Goal: Information Seeking & Learning: Learn about a topic

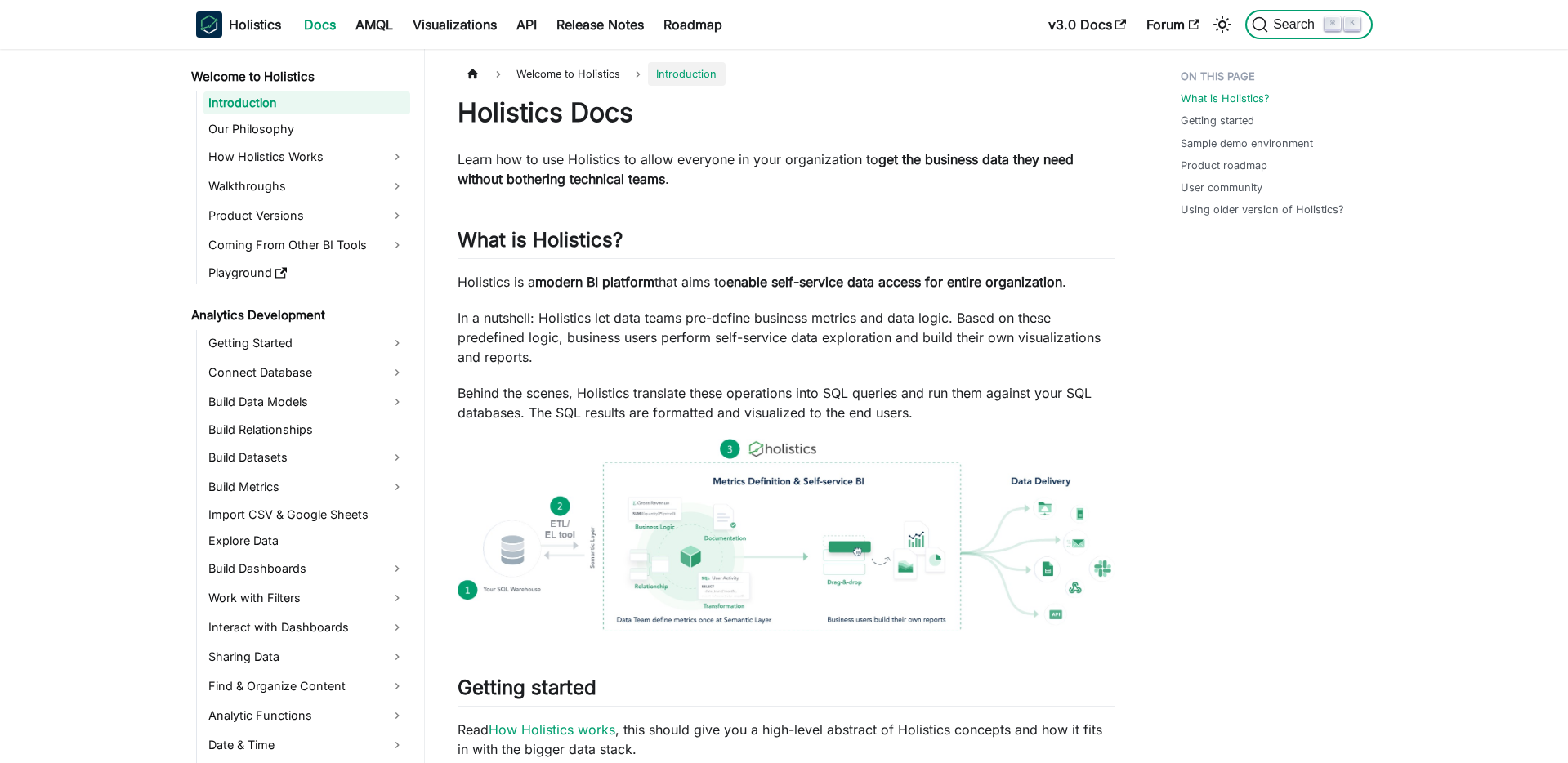
click at [1292, 31] on span "Search" at bounding box center [1296, 25] width 56 height 15
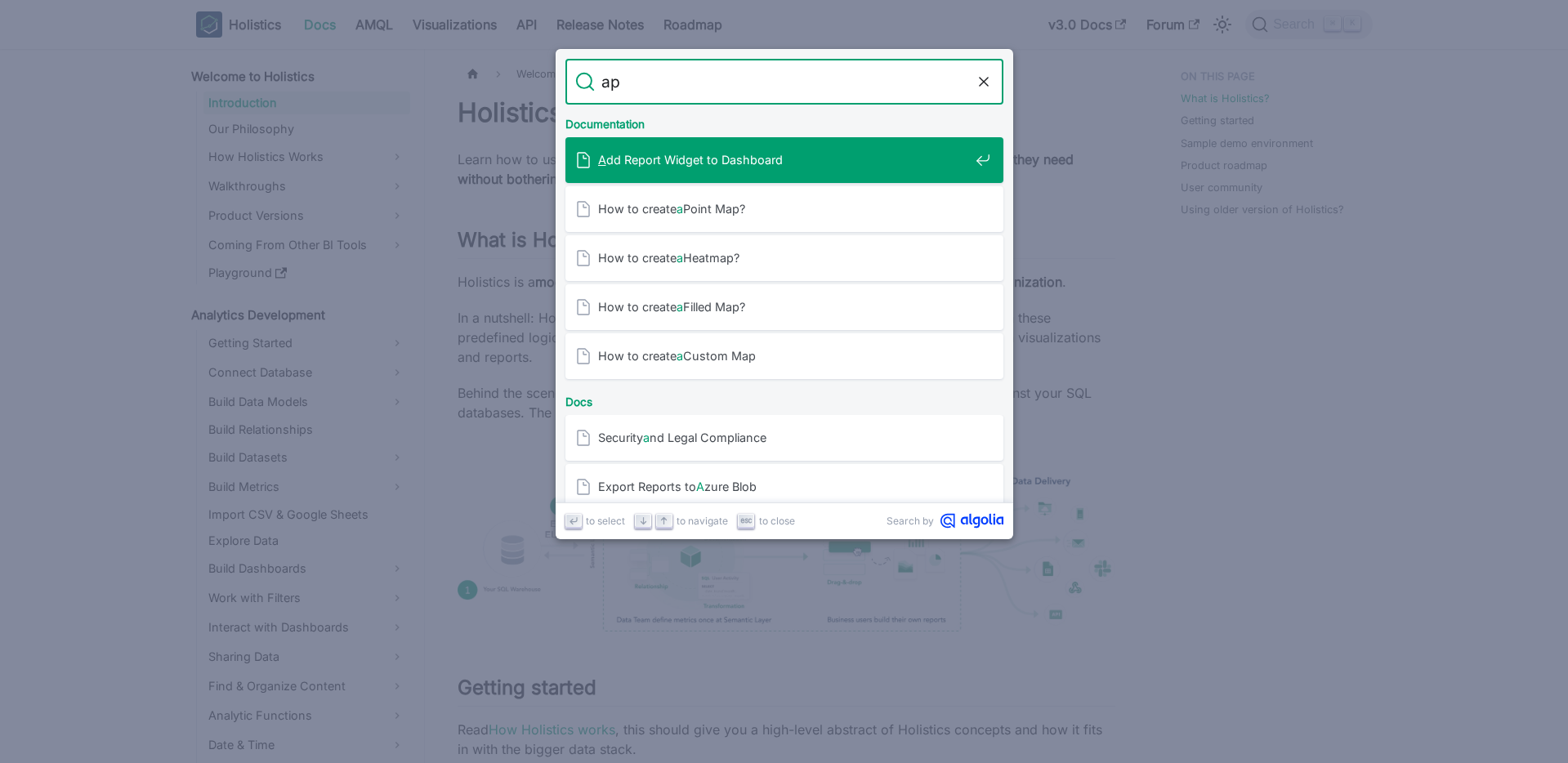
type input "api"
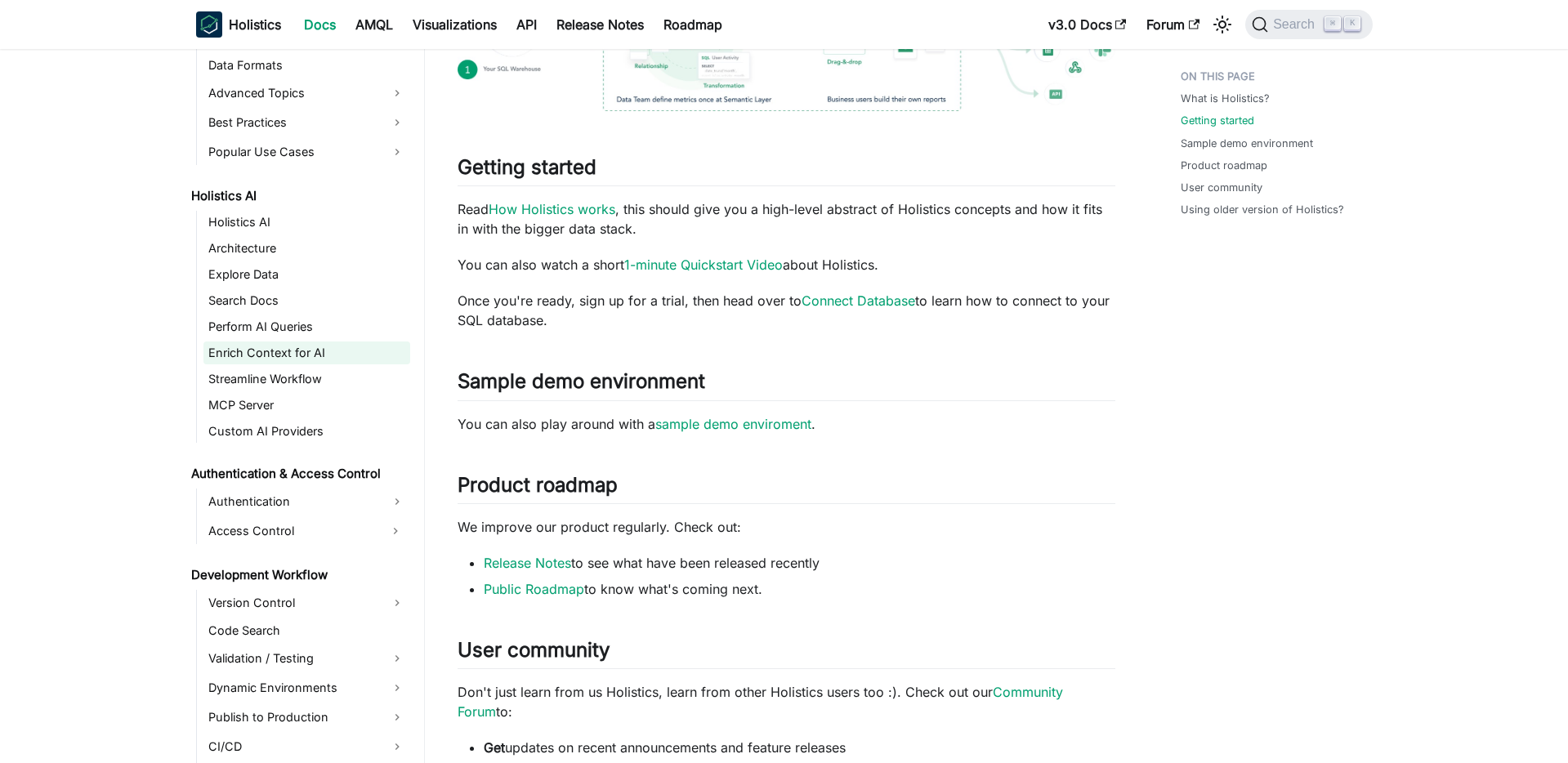
scroll to position [719, 0]
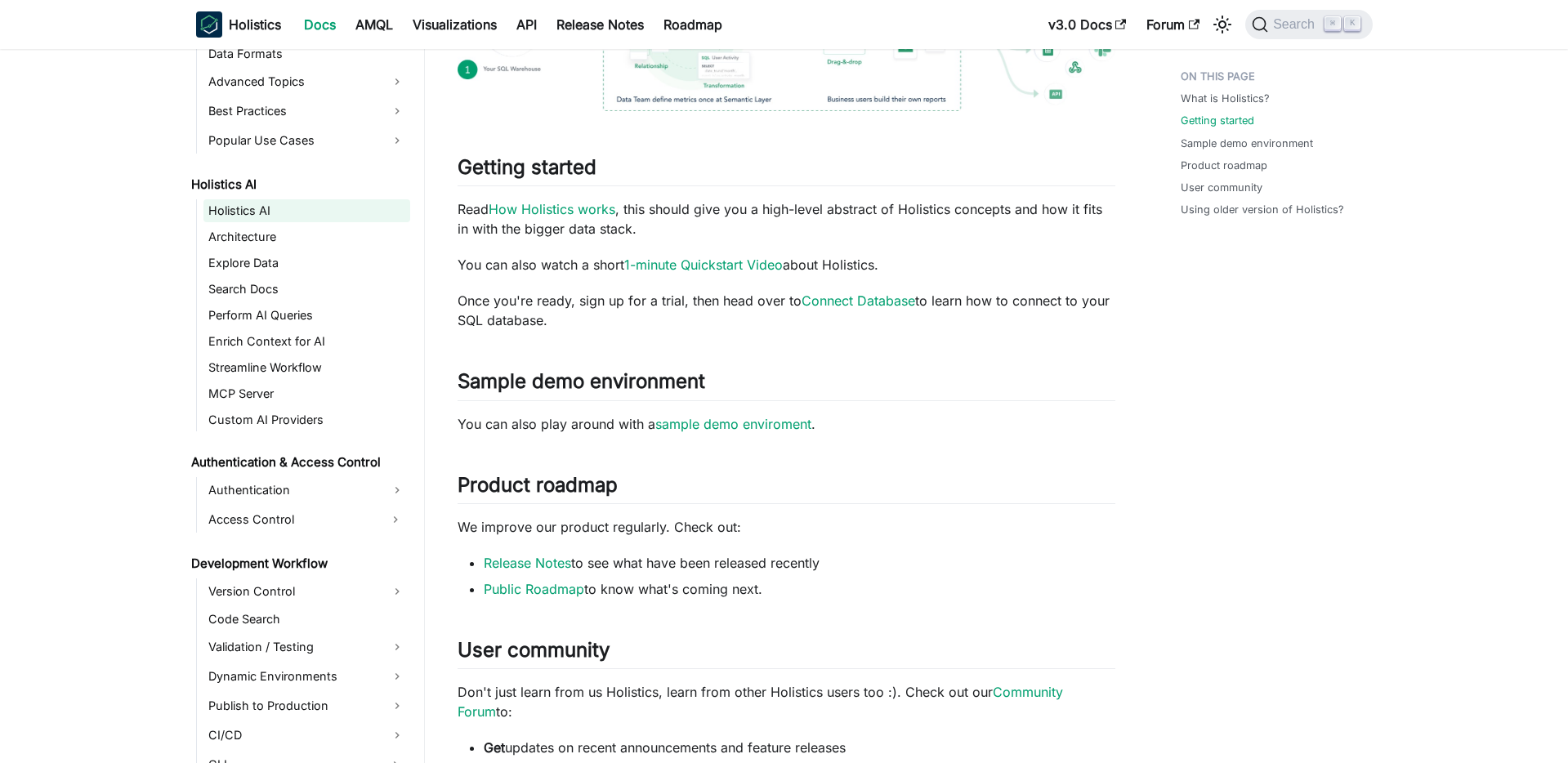
click at [239, 215] on link "Holistics AI" at bounding box center [306, 211] width 207 height 23
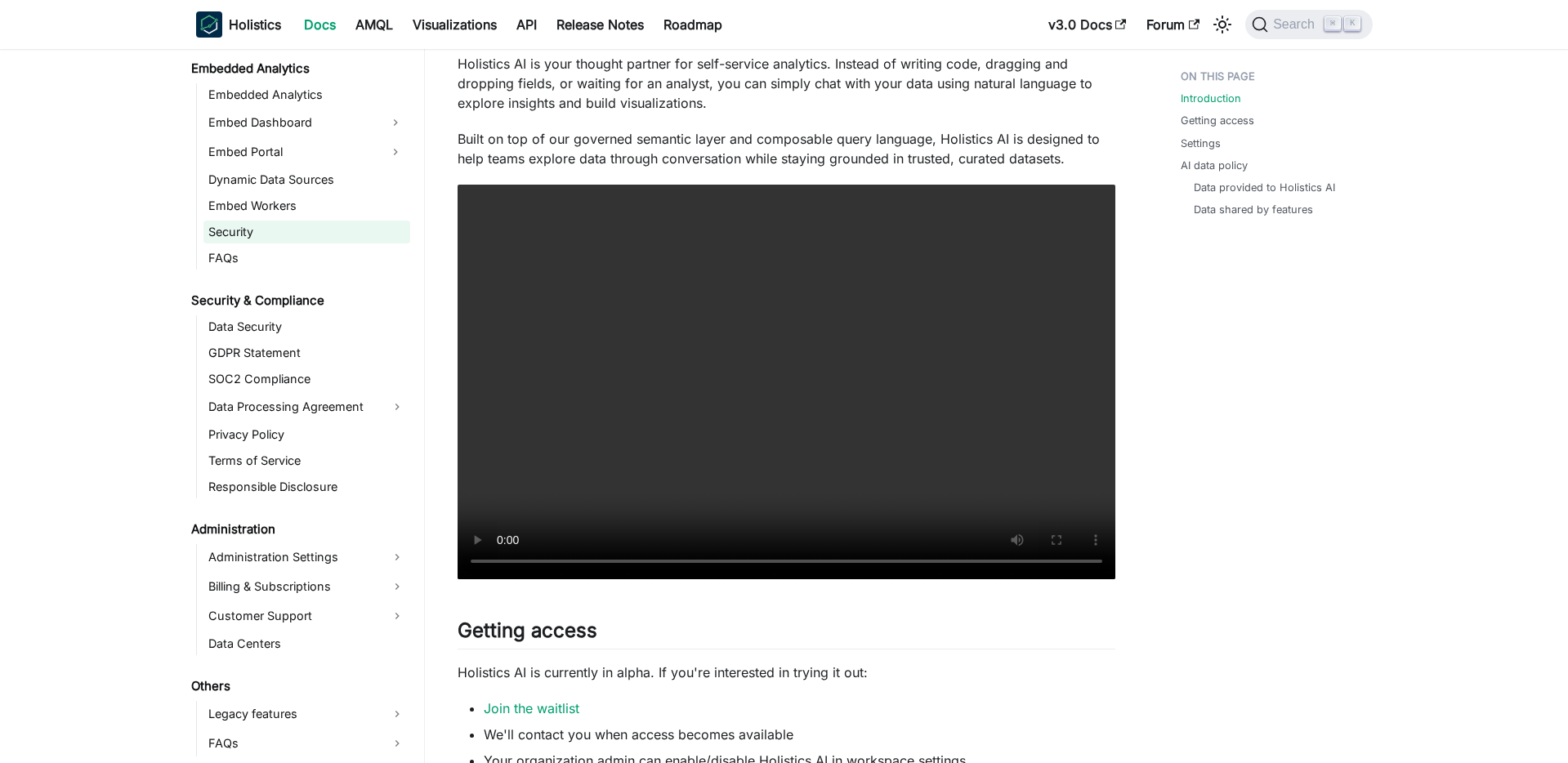
scroll to position [278, 0]
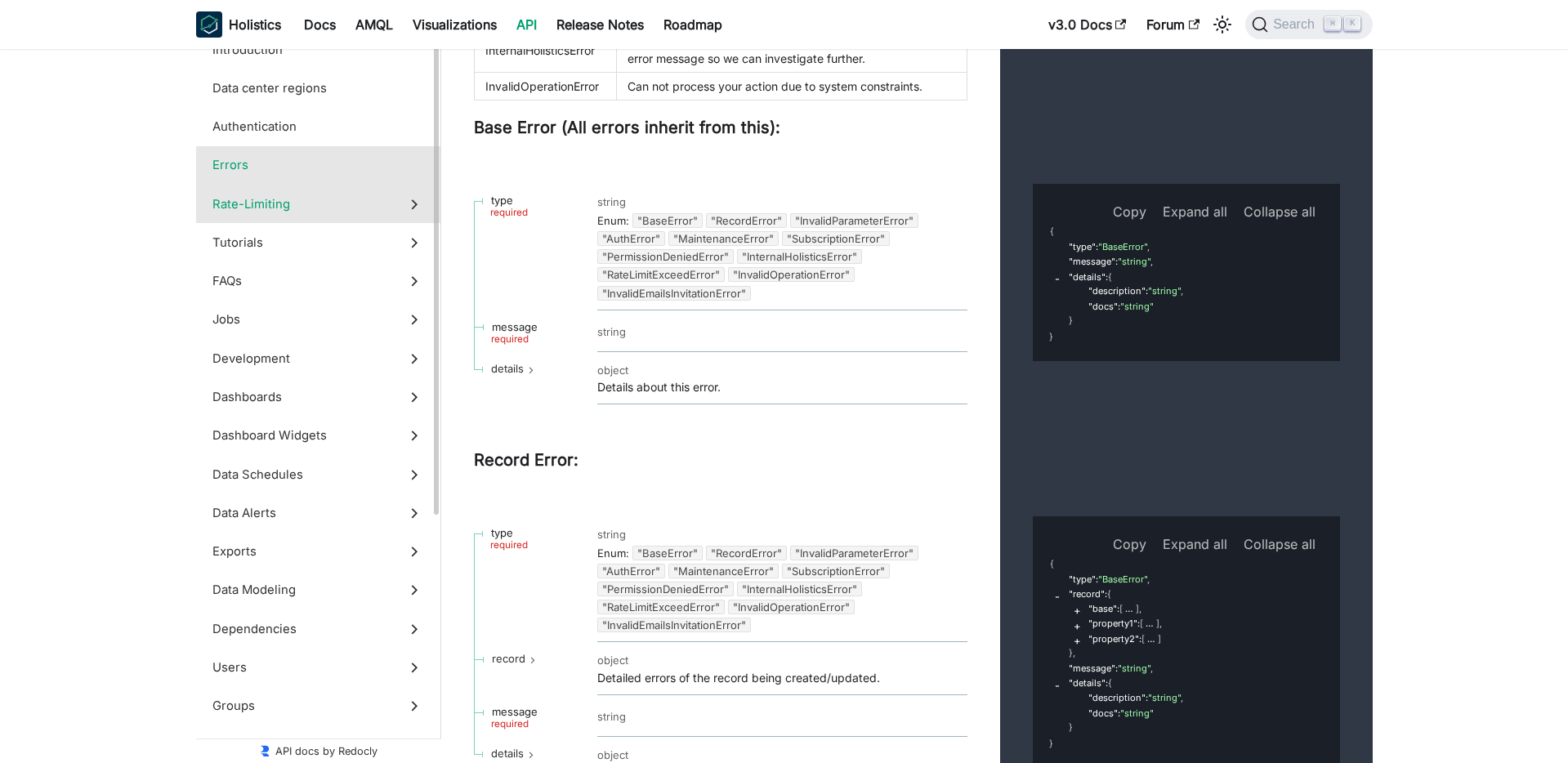
scroll to position [2596, 0]
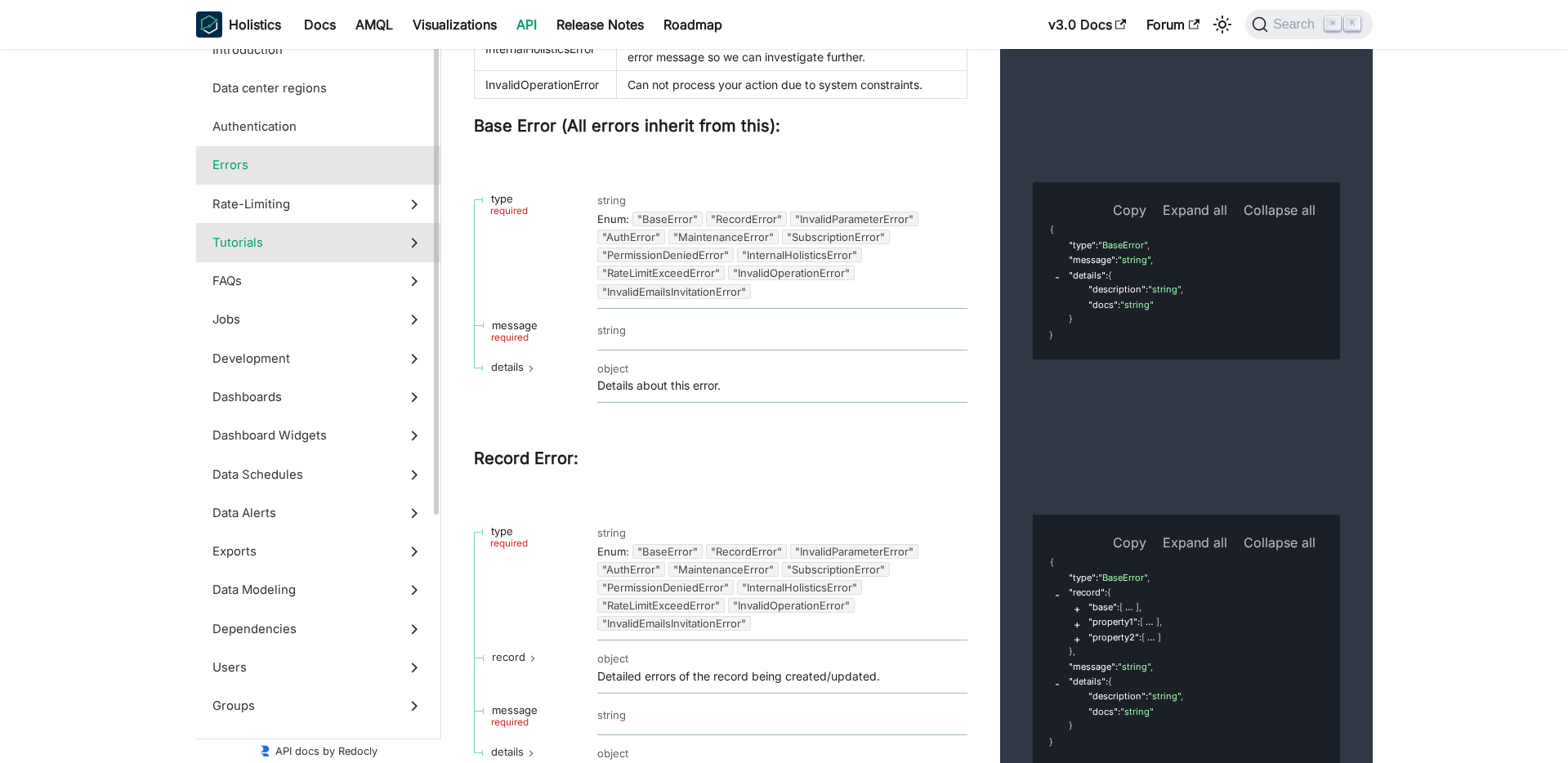
click at [284, 248] on span "Tutorials" at bounding box center [302, 243] width 181 height 18
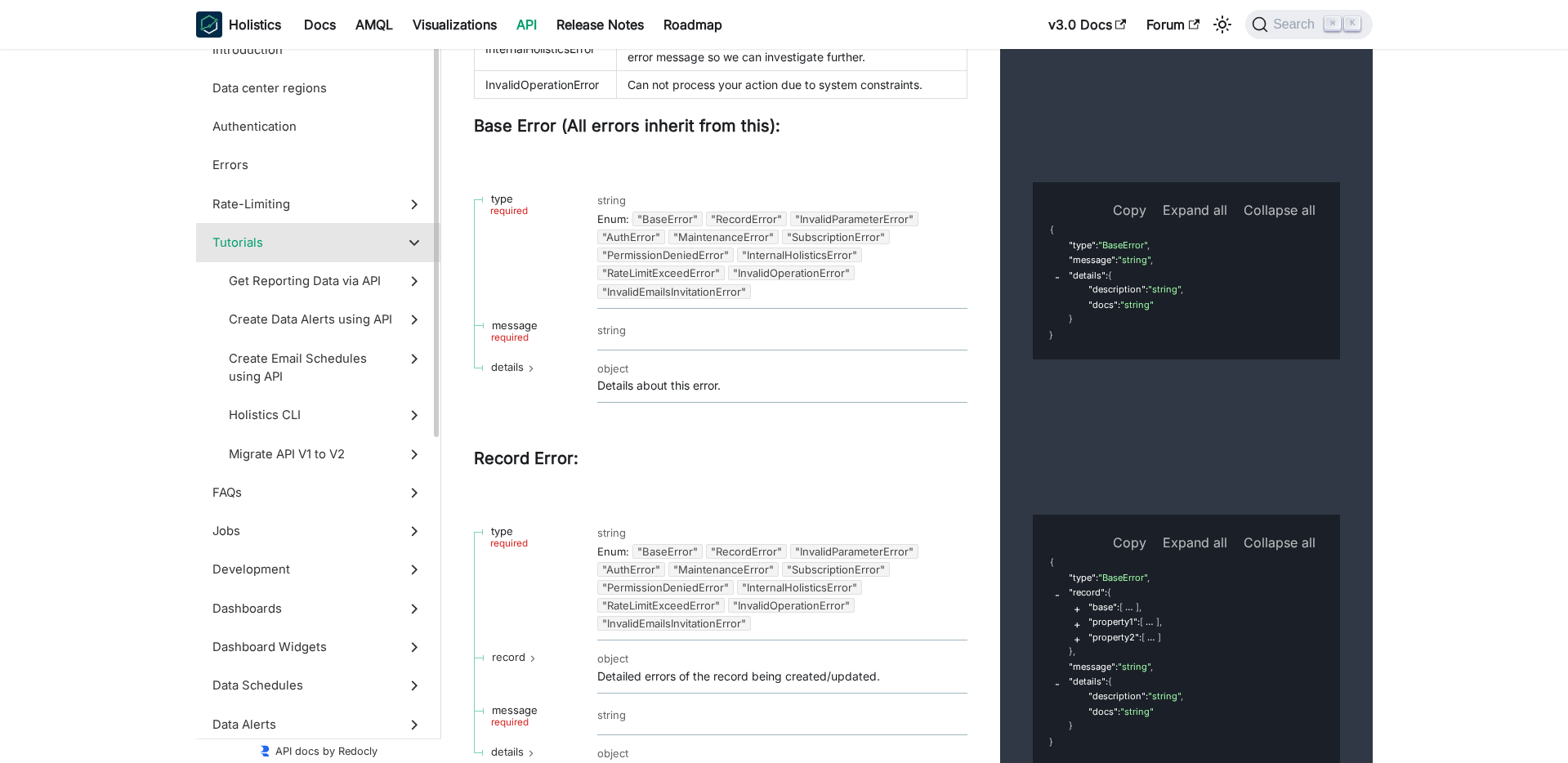
scroll to position [4166, 0]
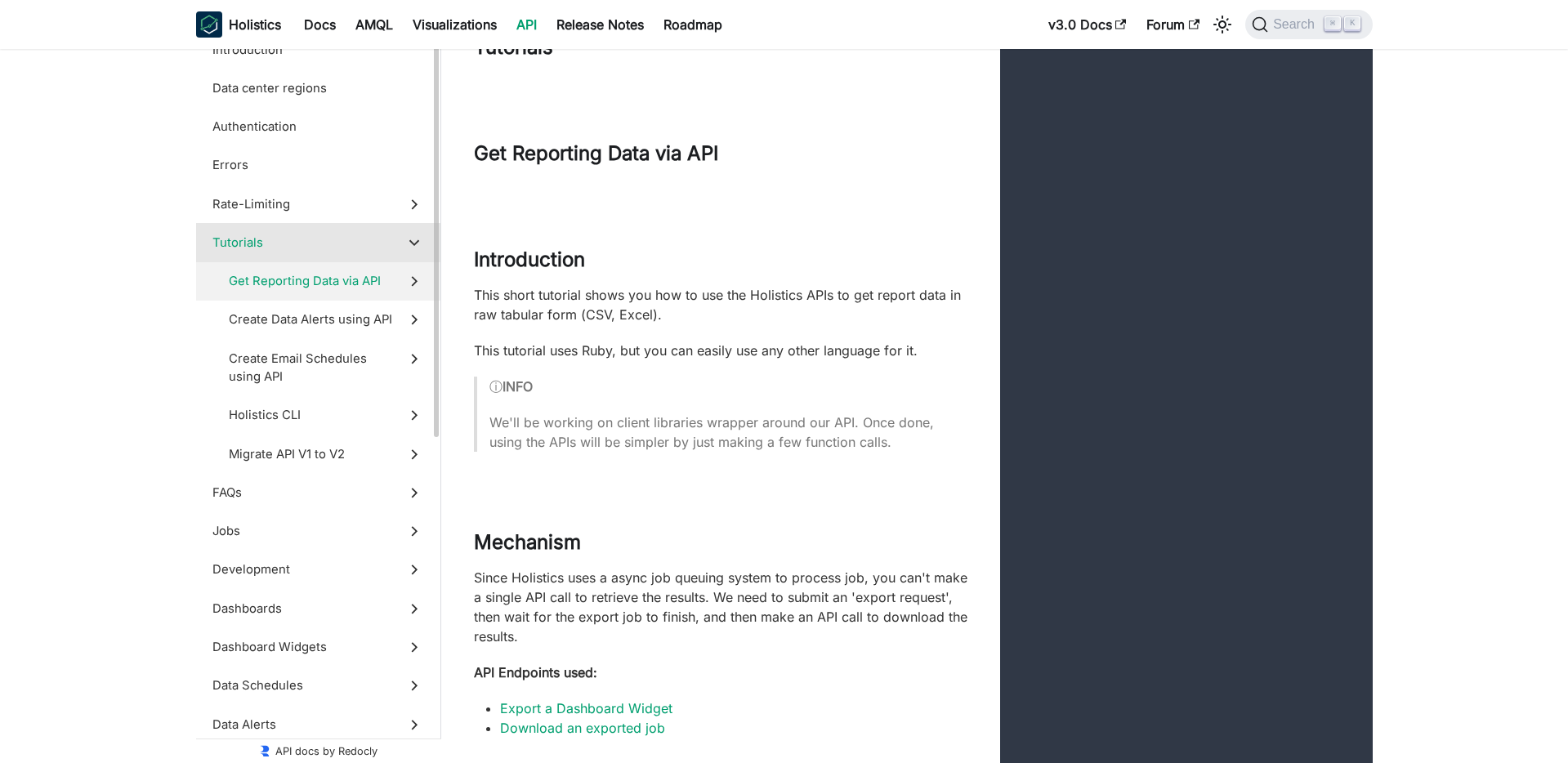
click at [288, 283] on span "Get Reporting Data via API" at bounding box center [310, 281] width 164 height 18
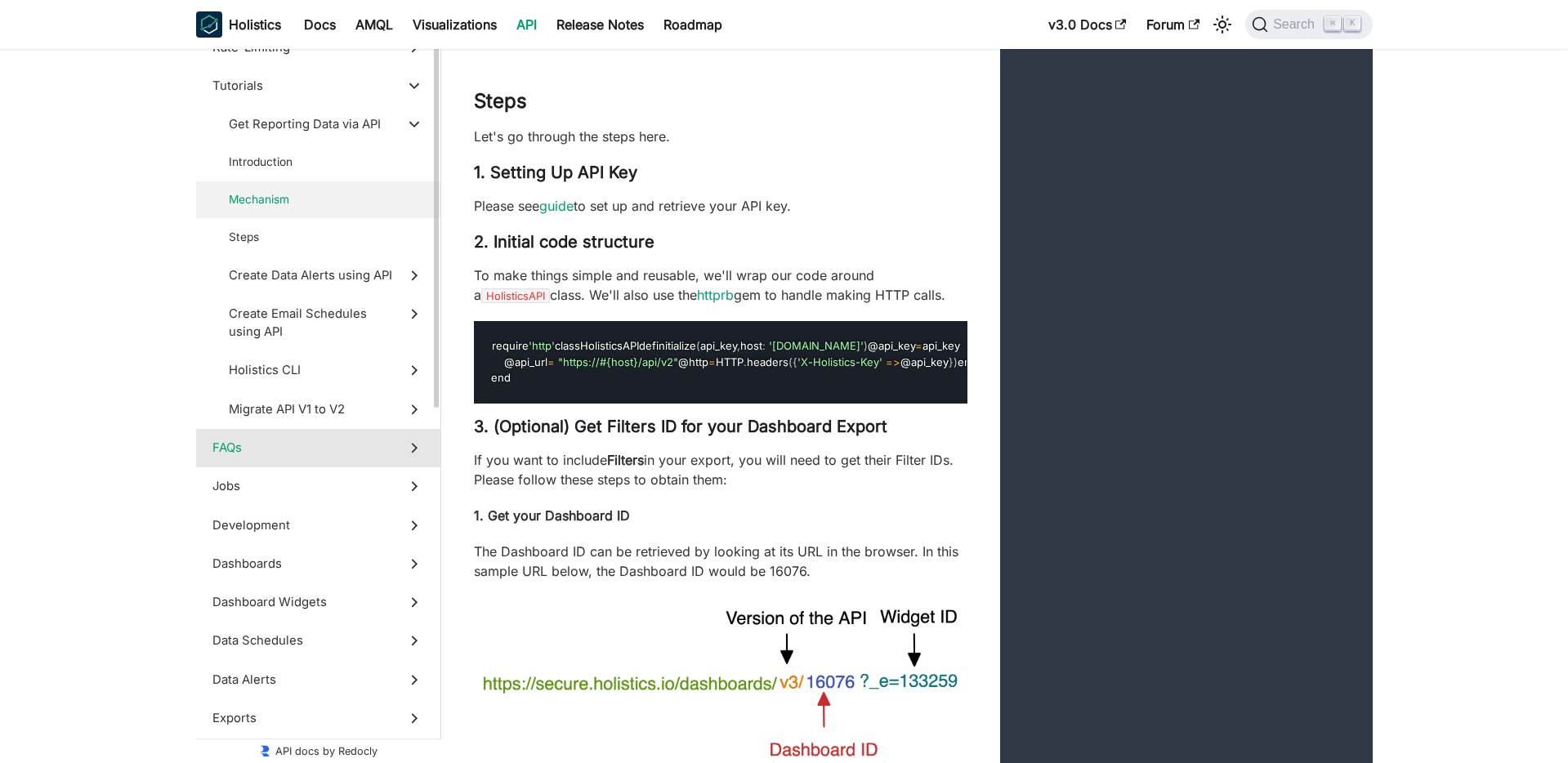
scroll to position [161, 0]
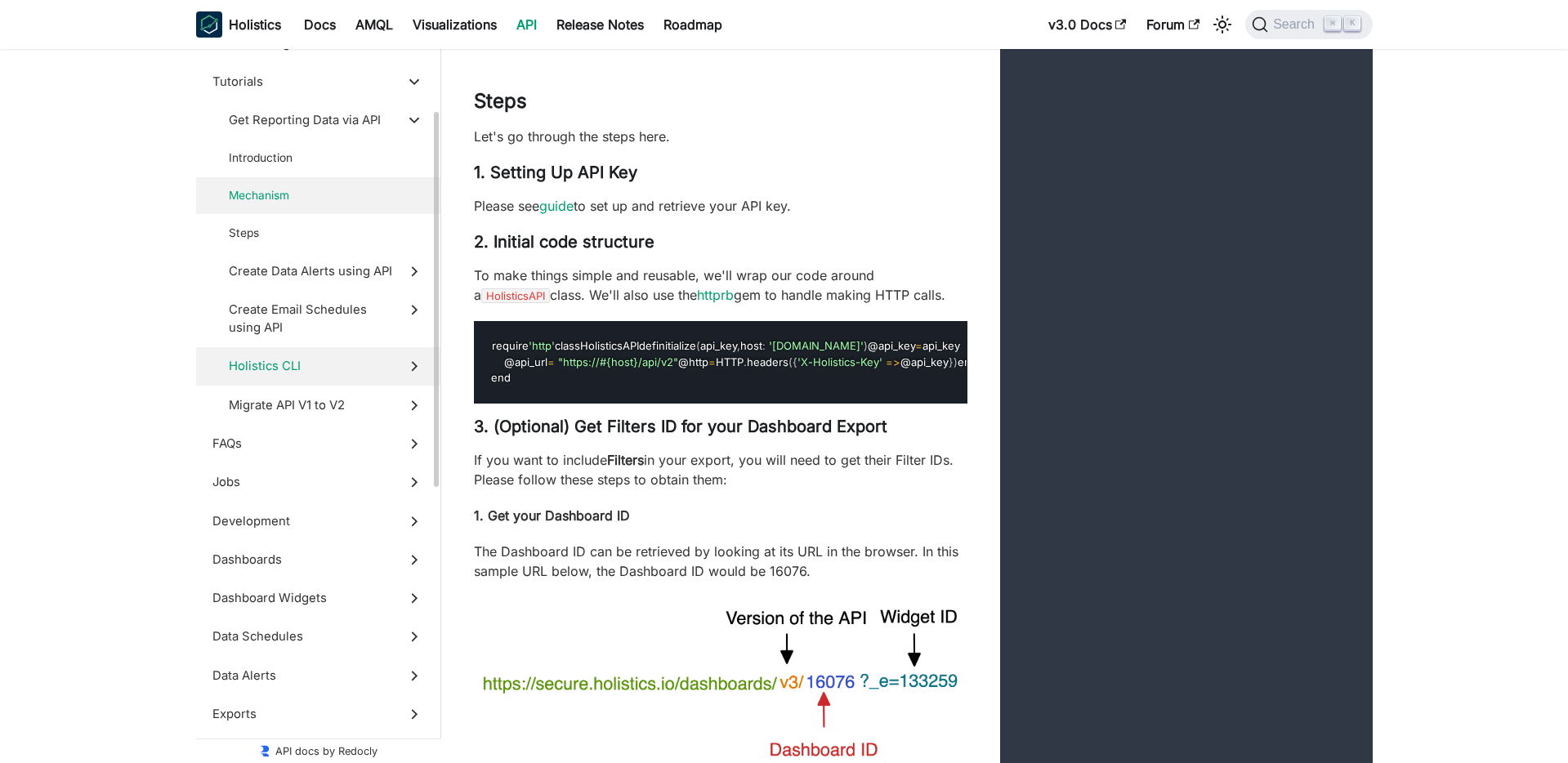
click at [293, 359] on span "Holistics CLI" at bounding box center [310, 366] width 164 height 18
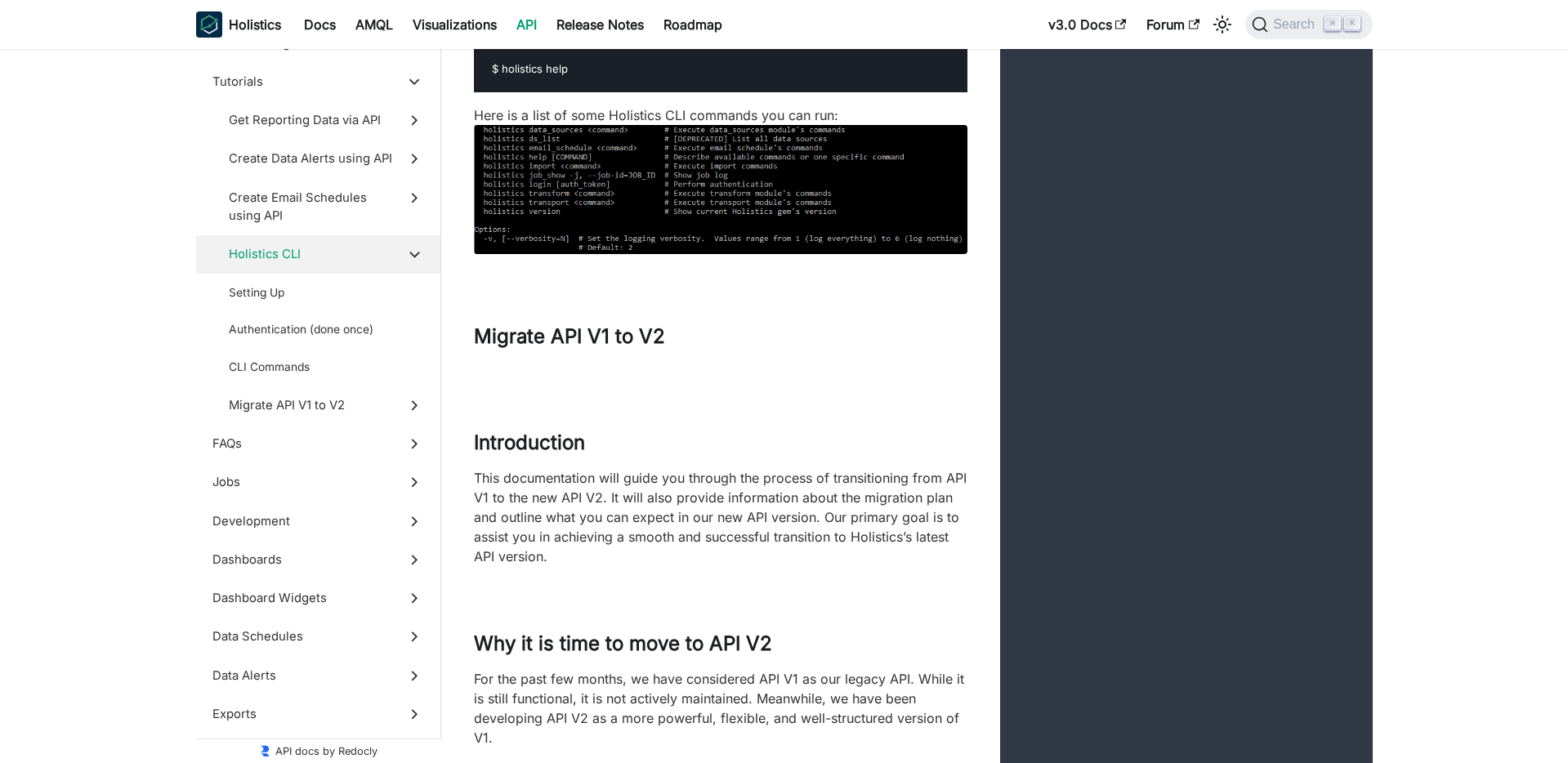
scroll to position [20661, 0]
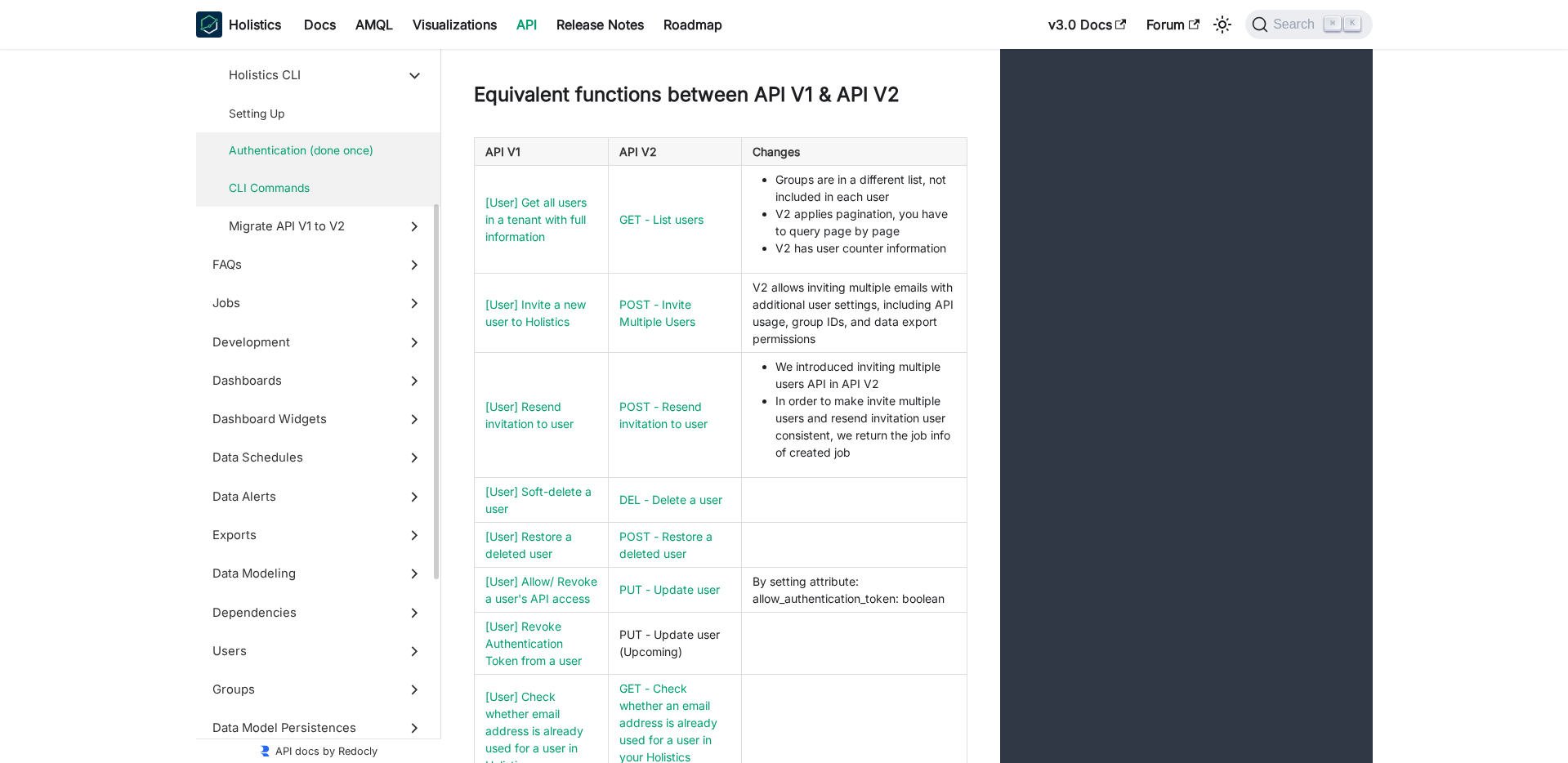
scroll to position [338, 0]
click at [257, 194] on span "CLI Commands" at bounding box center [310, 190] width 164 height 17
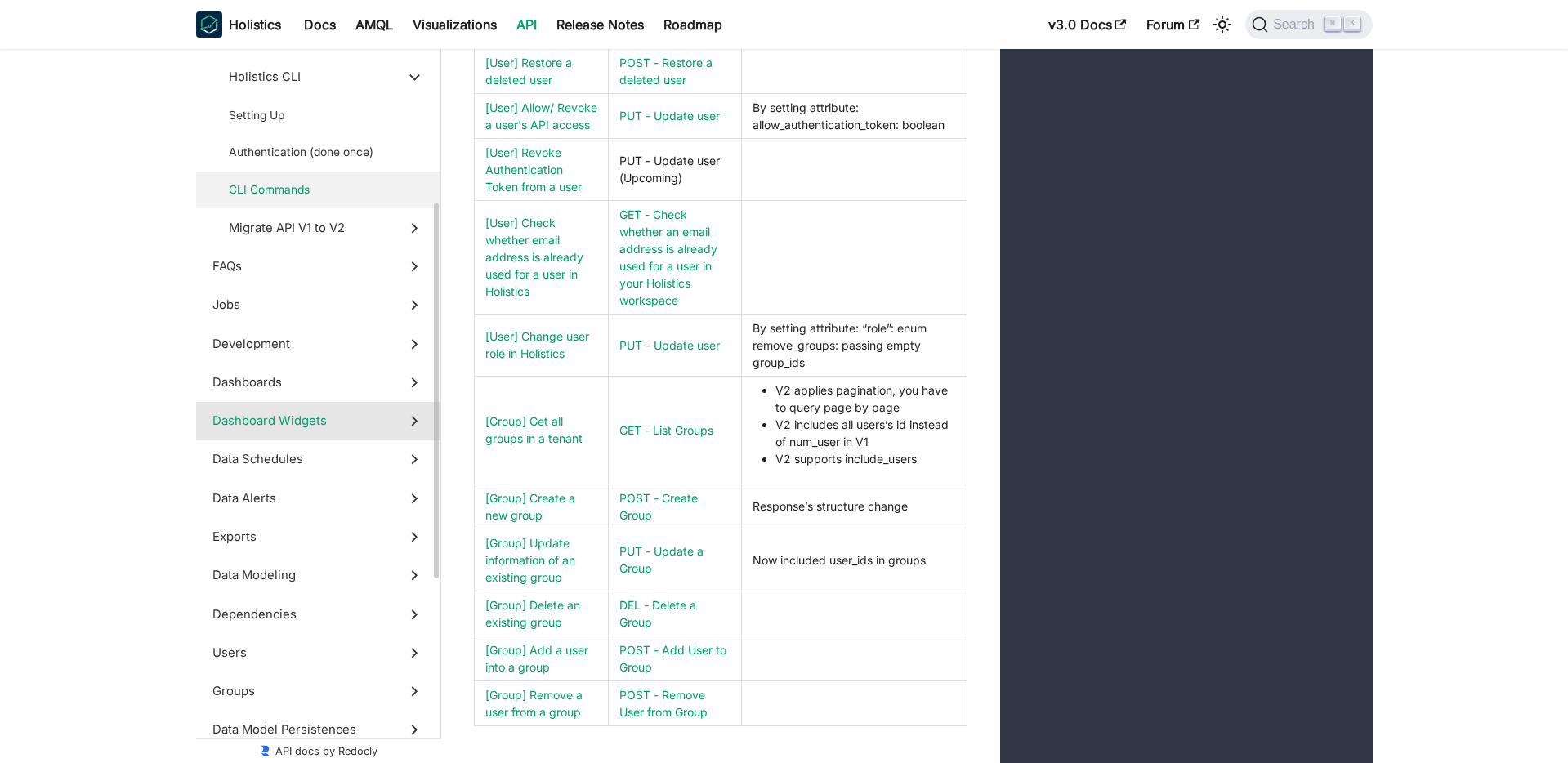
click at [337, 301] on span "Jobs" at bounding box center [302, 305] width 181 height 18
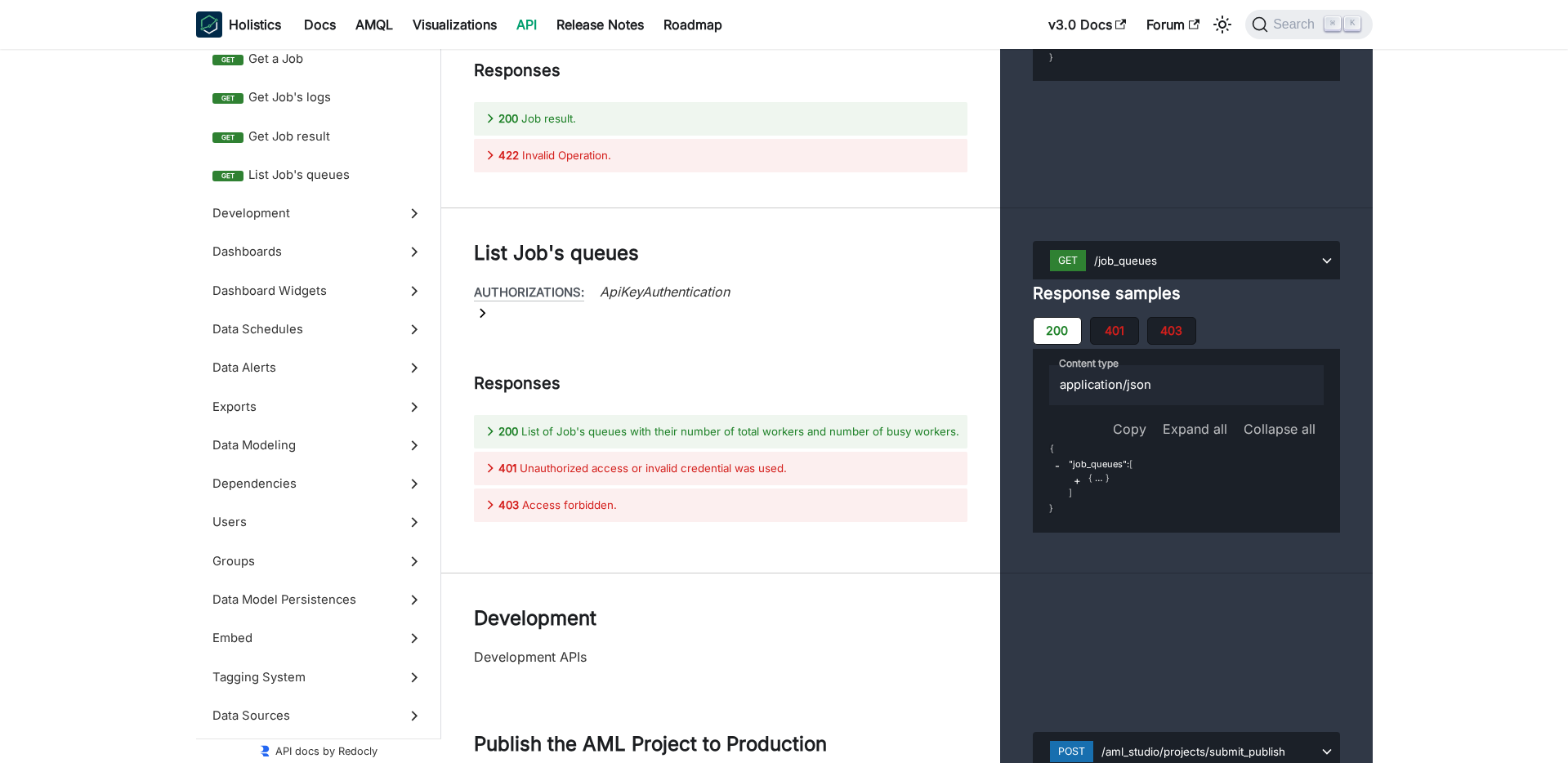
scroll to position [26131, 0]
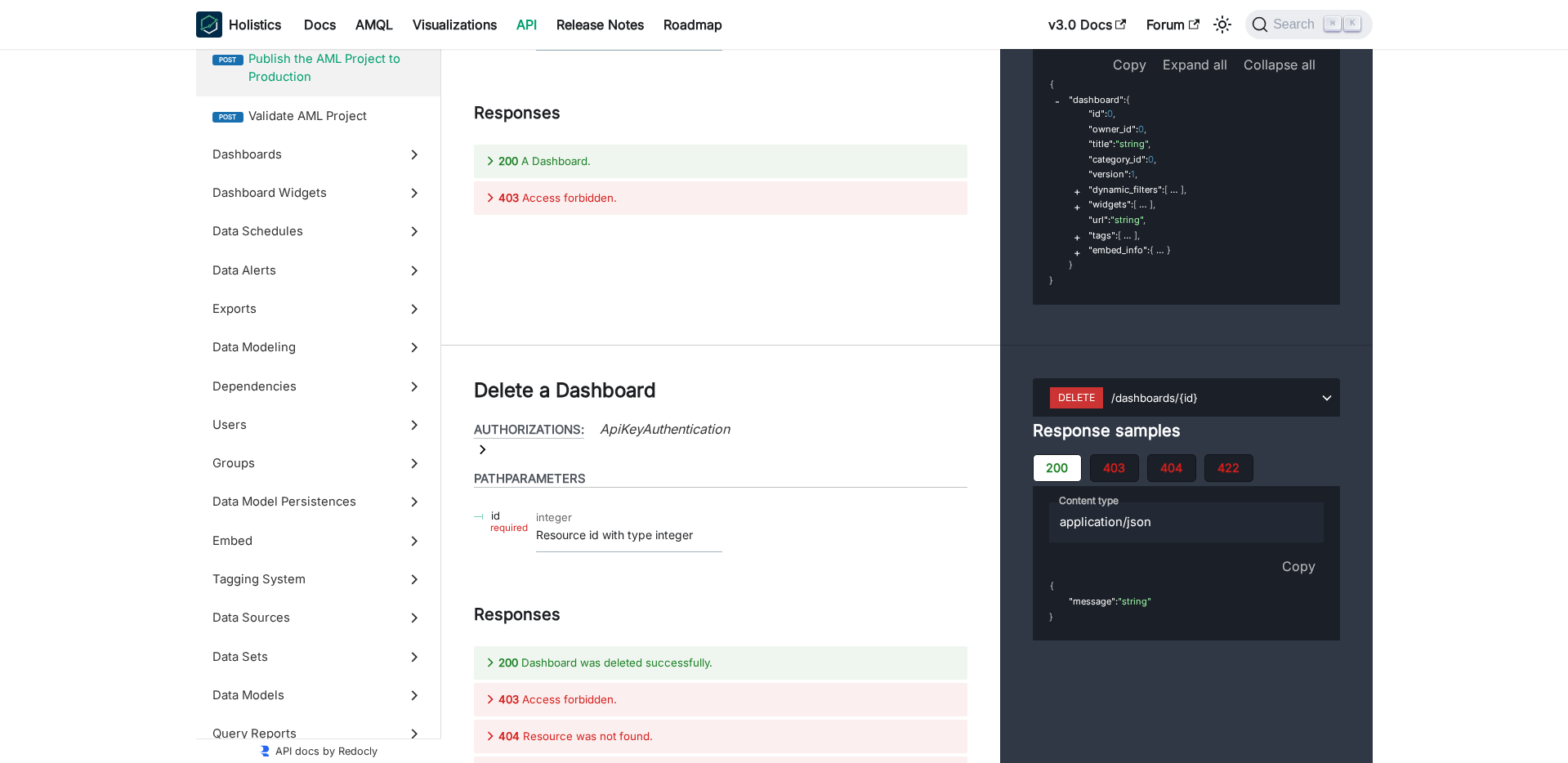
scroll to position [29071, 0]
click at [303, 147] on span "Dashboards" at bounding box center [302, 154] width 181 height 18
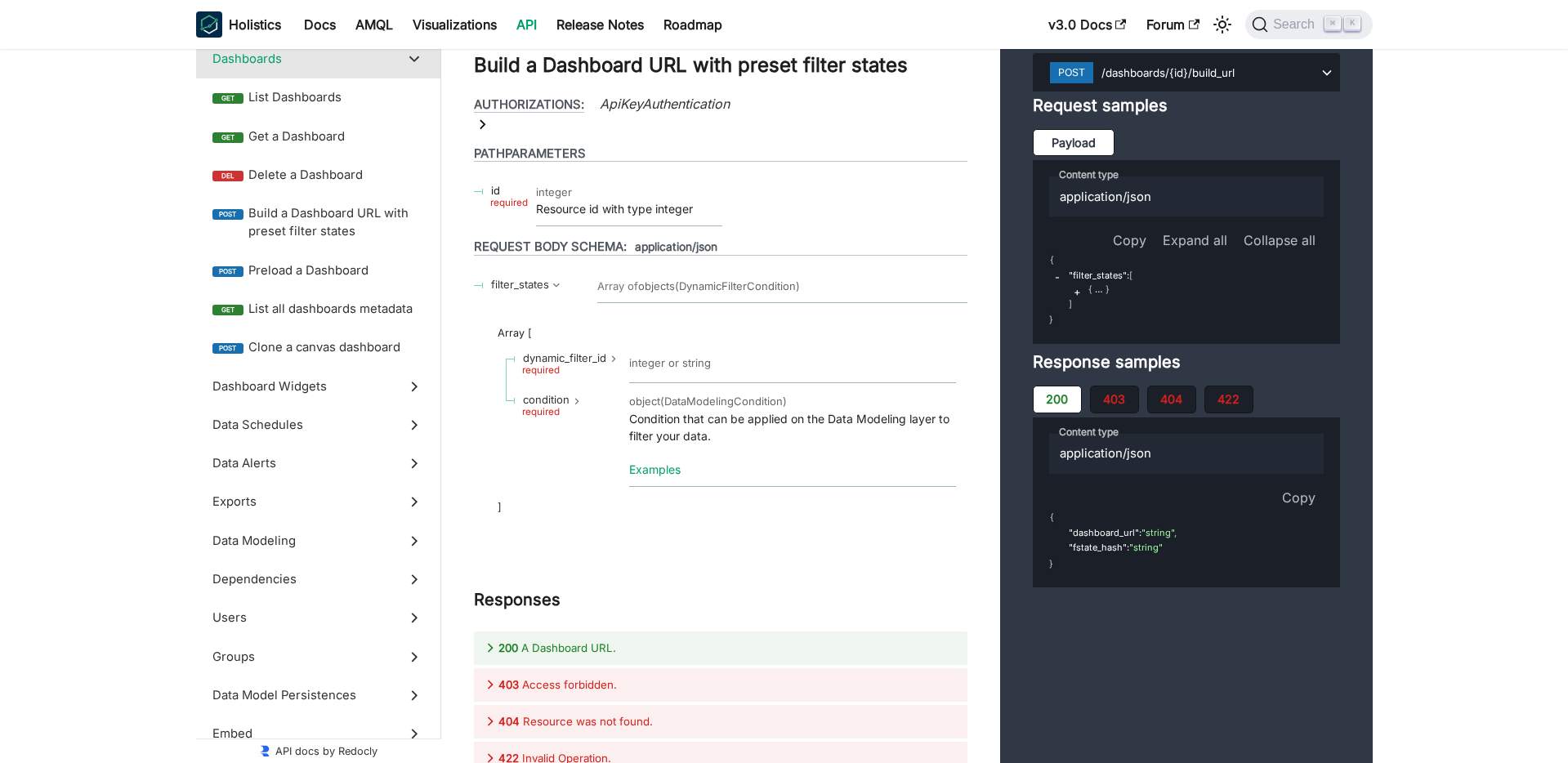
scroll to position [29876, 0]
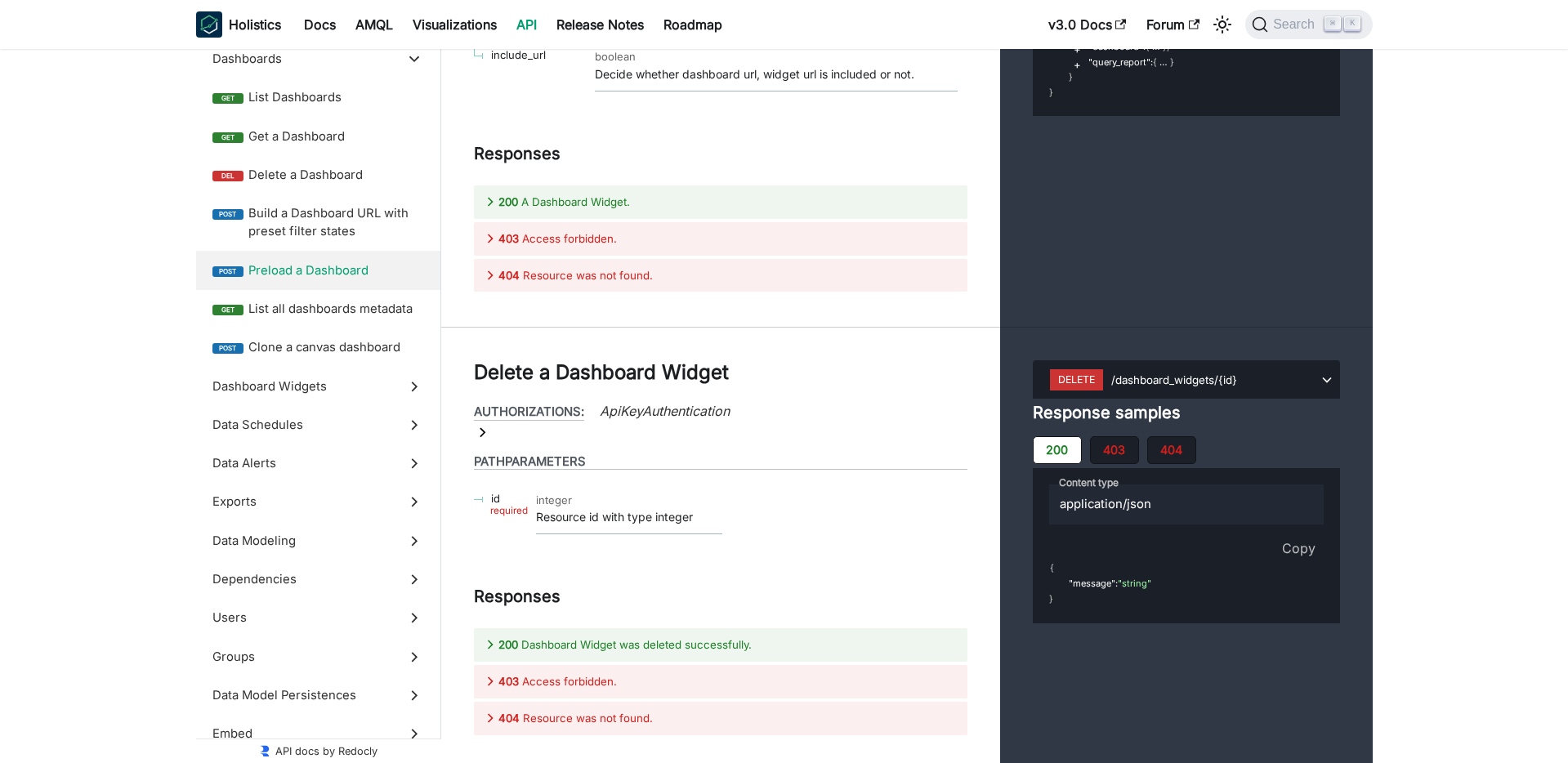
scroll to position [33104, 0]
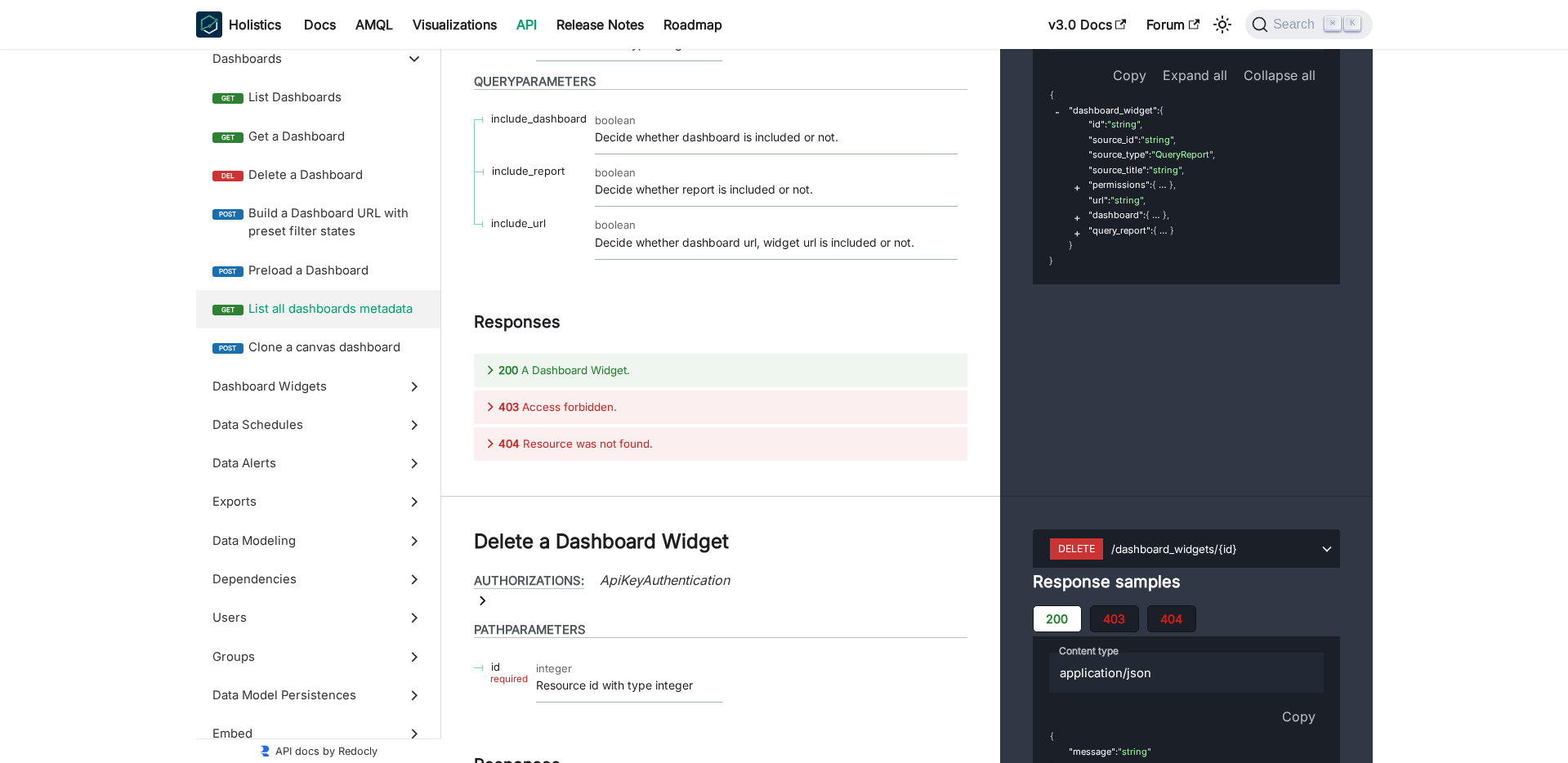
scroll to position [33395, 0]
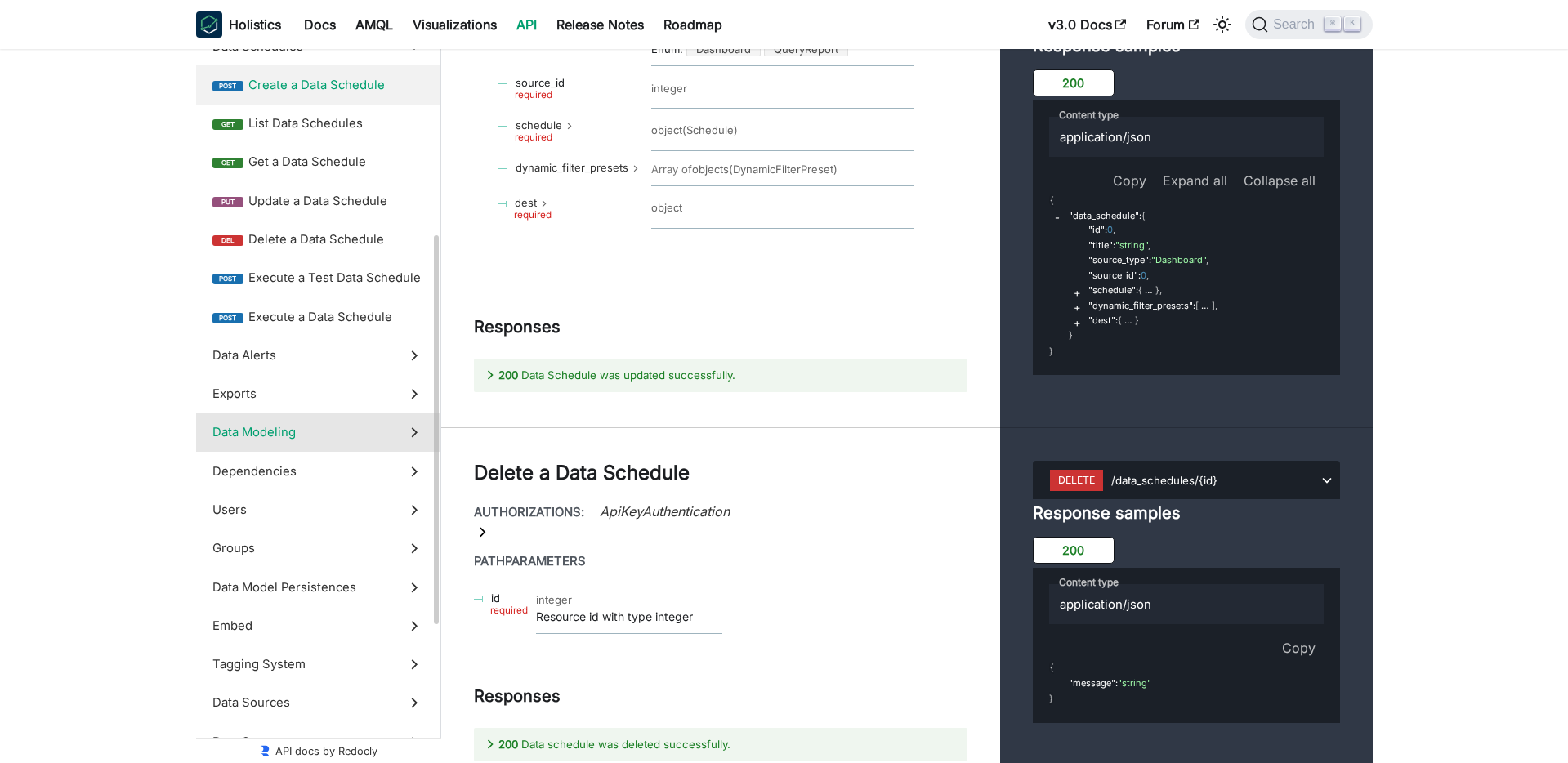
scroll to position [435, 0]
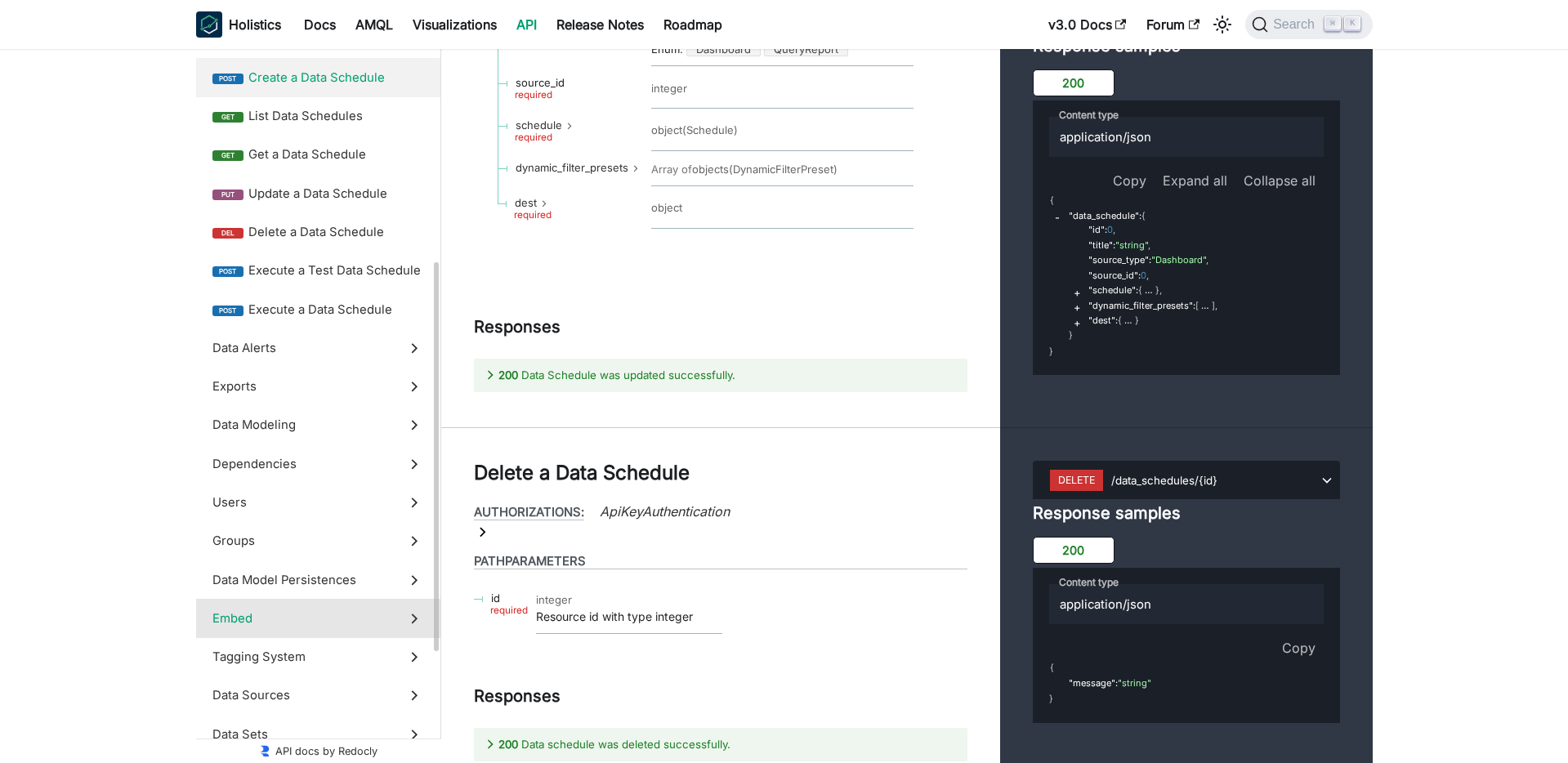
click at [261, 449] on label "Dependencies" at bounding box center [318, 463] width 244 height 38
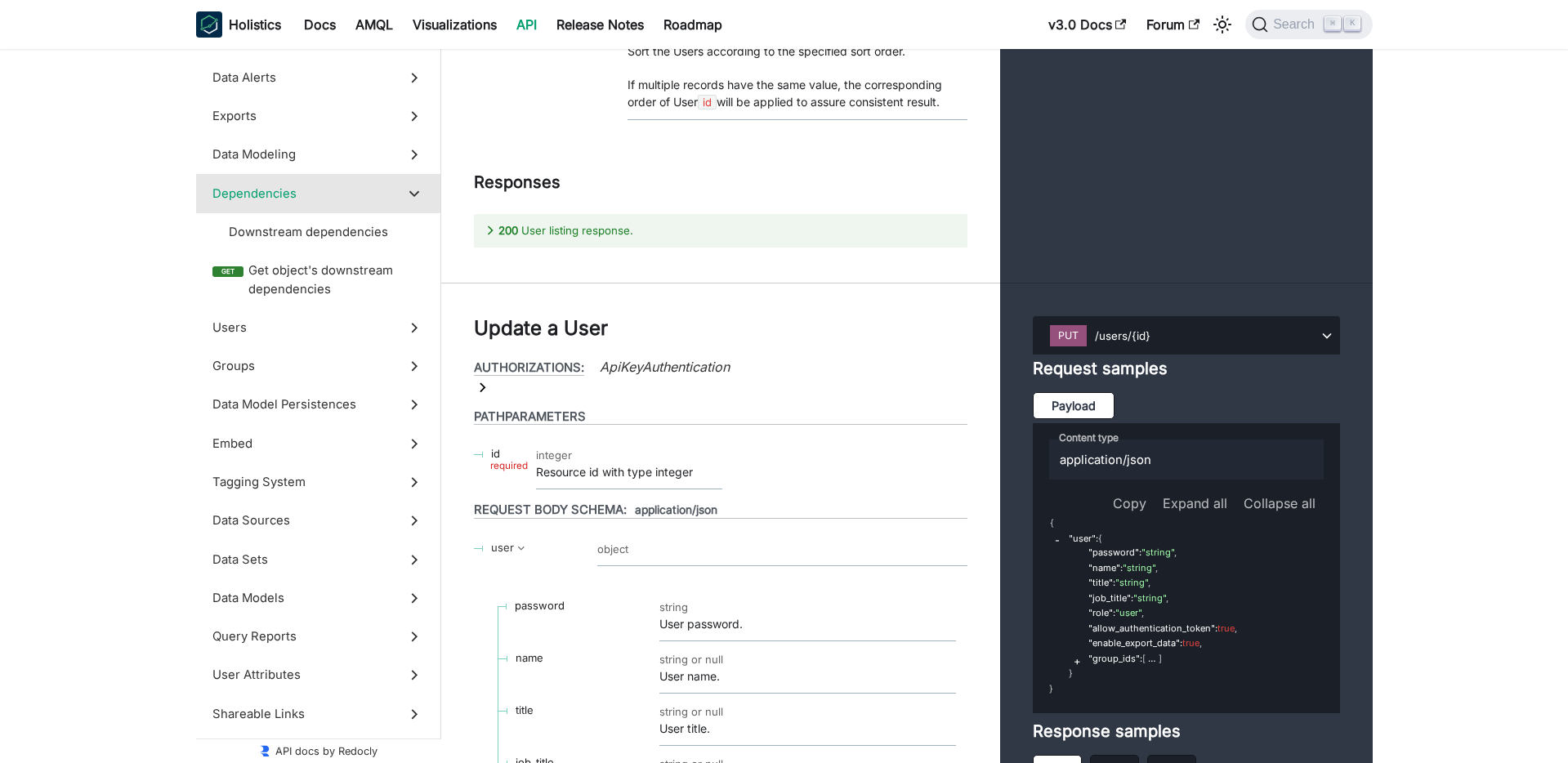
scroll to position [47295, 0]
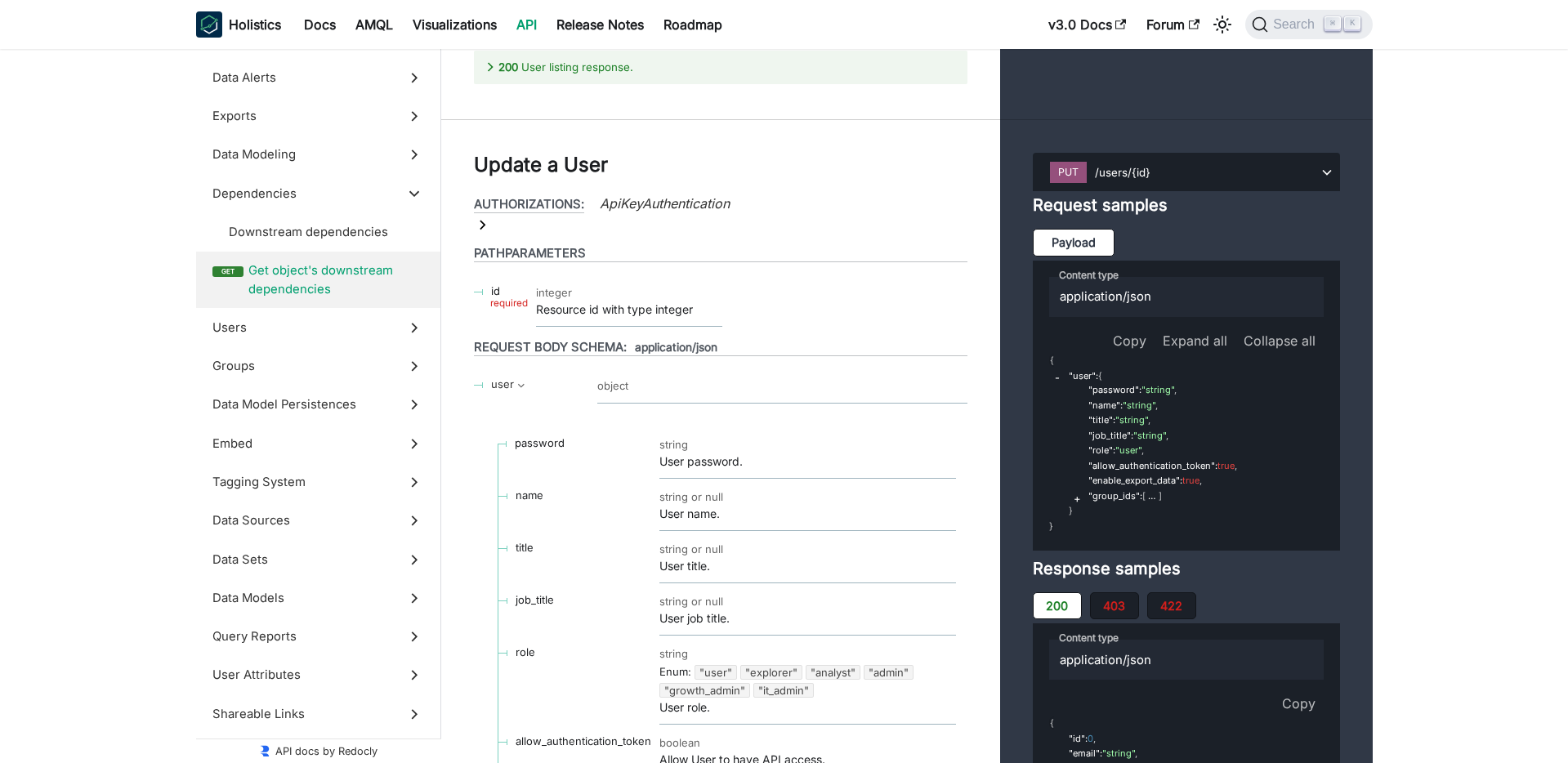
scroll to position [47584, 0]
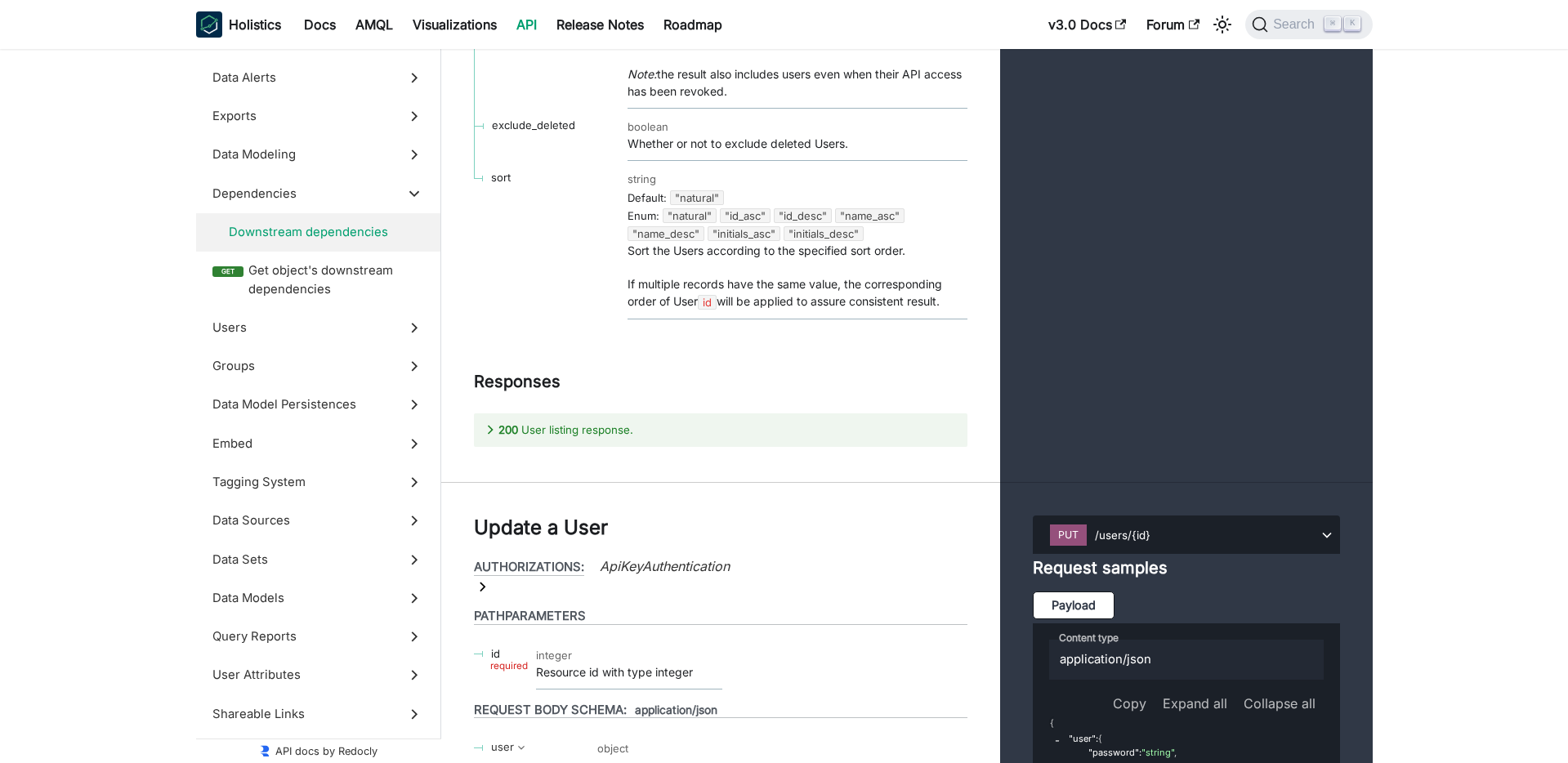
scroll to position [47426, 0]
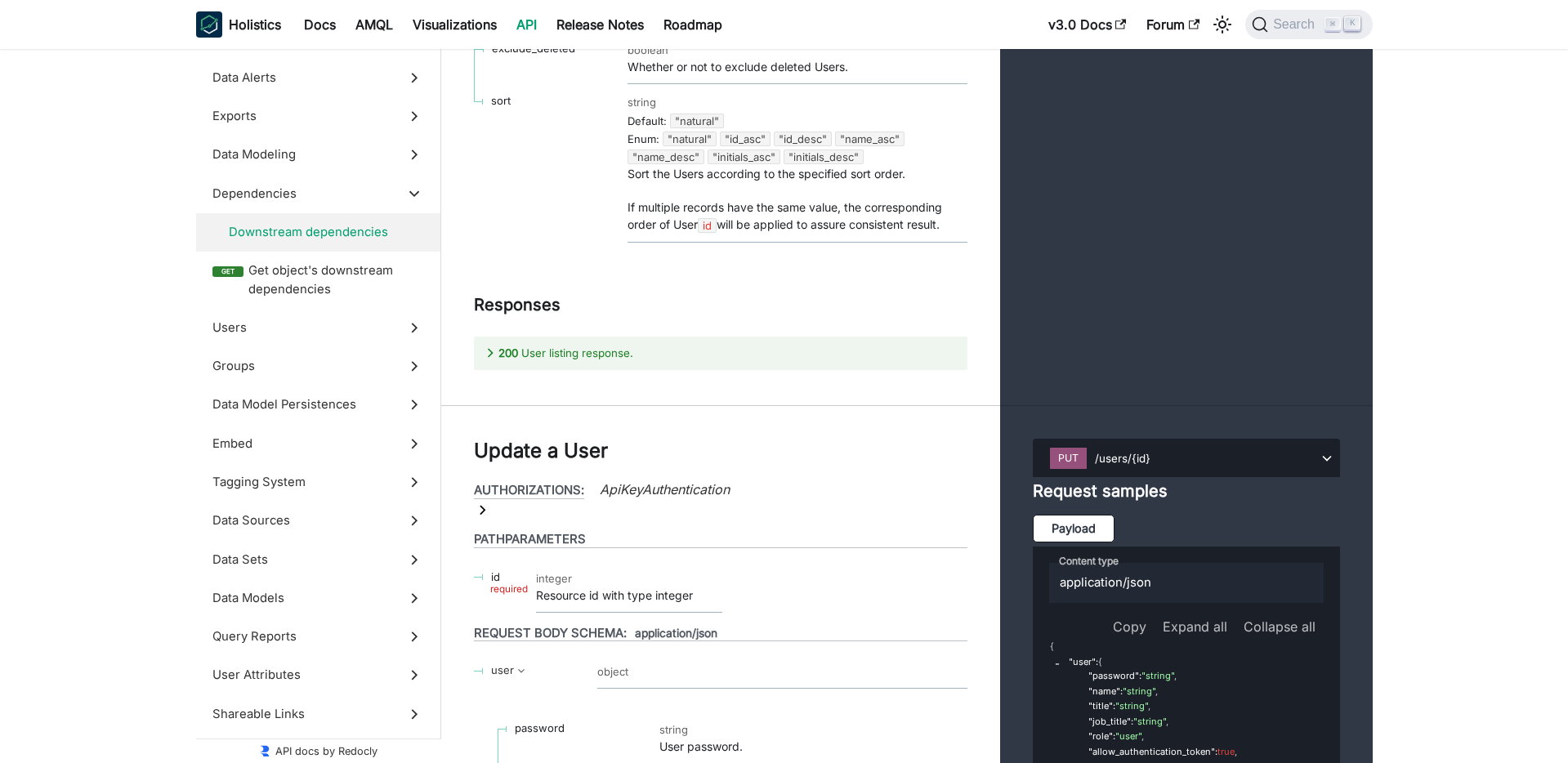
scroll to position [47513, 0]
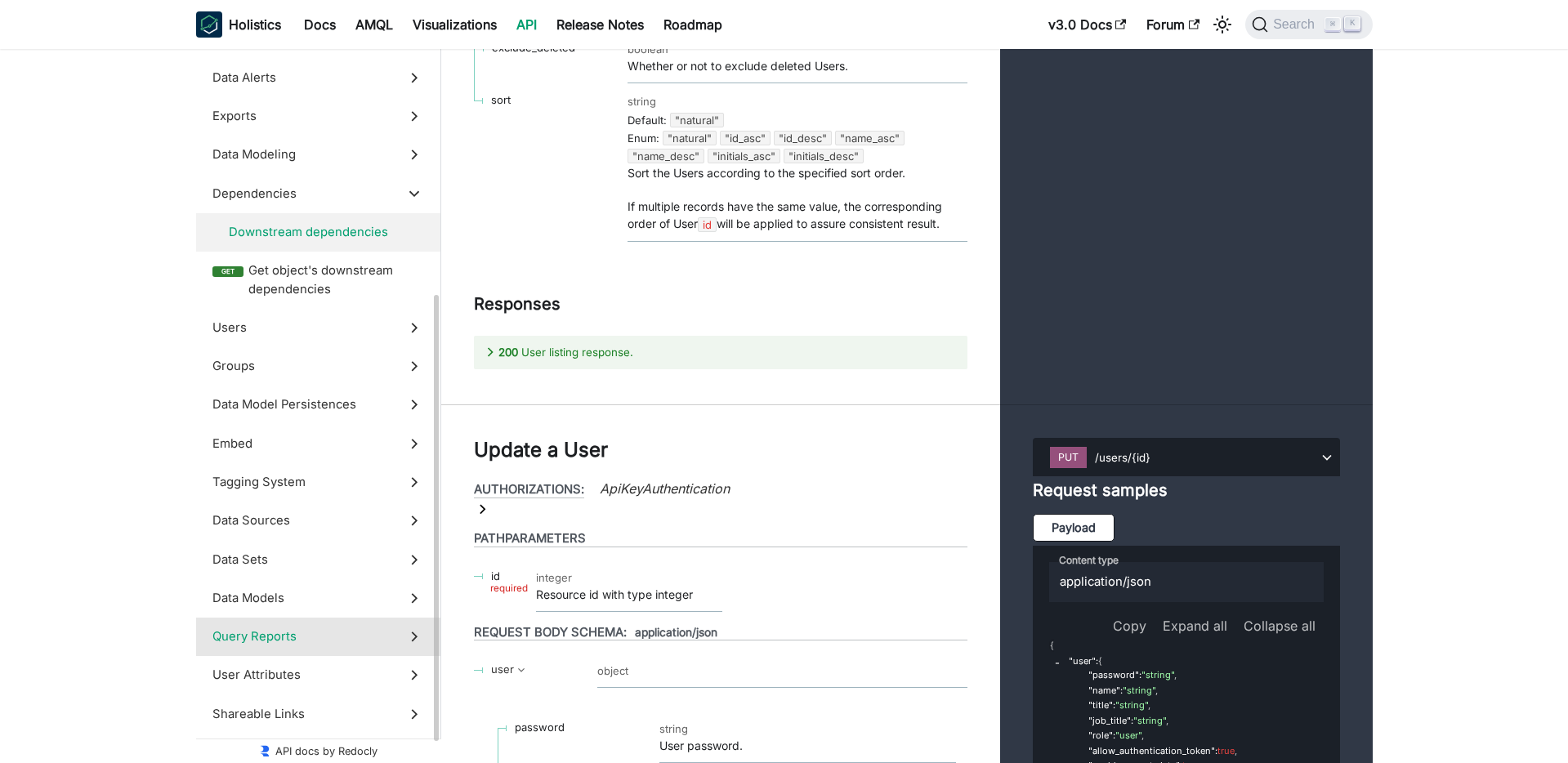
click at [248, 605] on span "Data Models" at bounding box center [302, 598] width 181 height 18
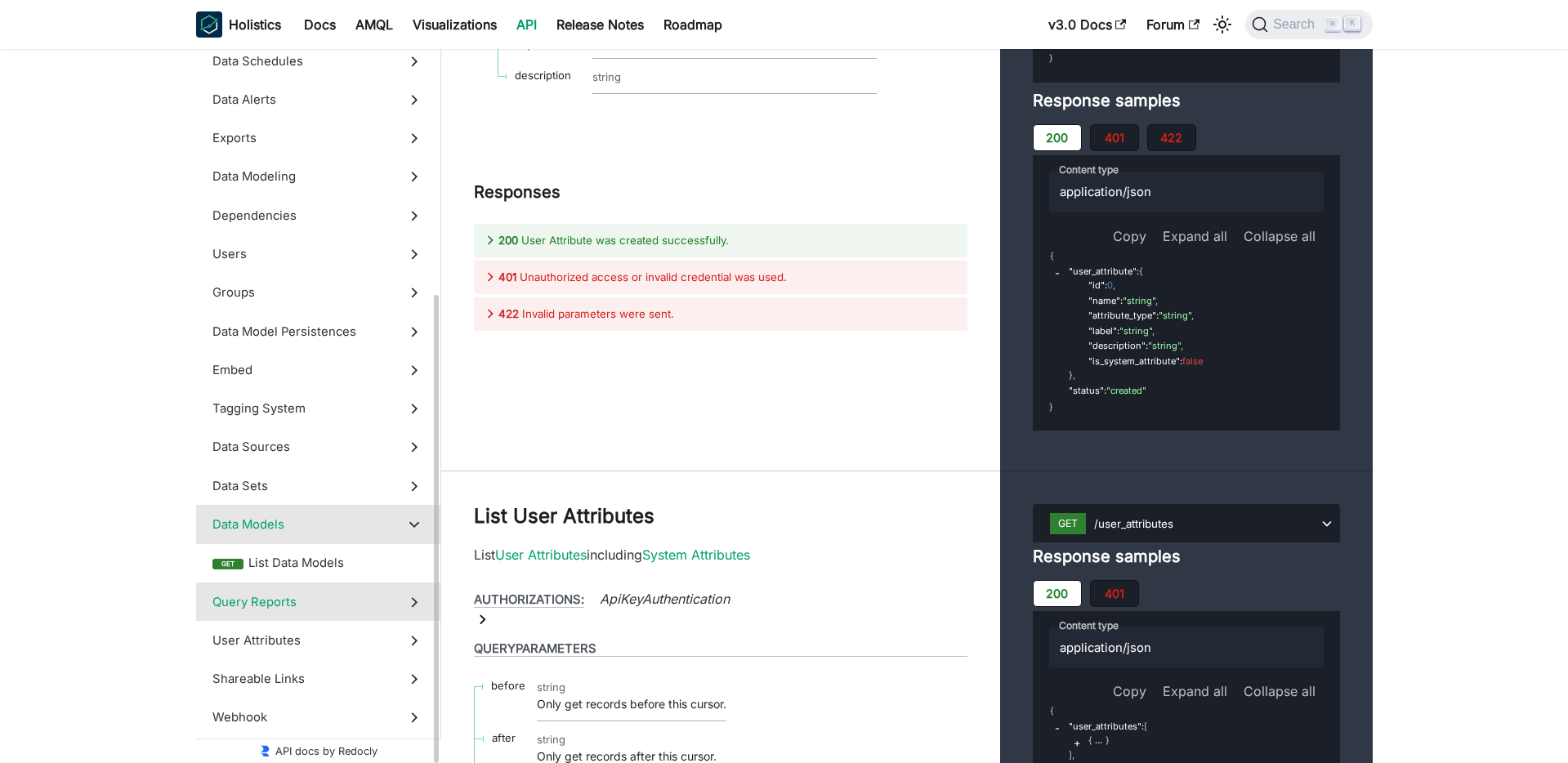
scroll to position [413, 0]
click at [283, 569] on span "List Data Models" at bounding box center [336, 563] width 176 height 18
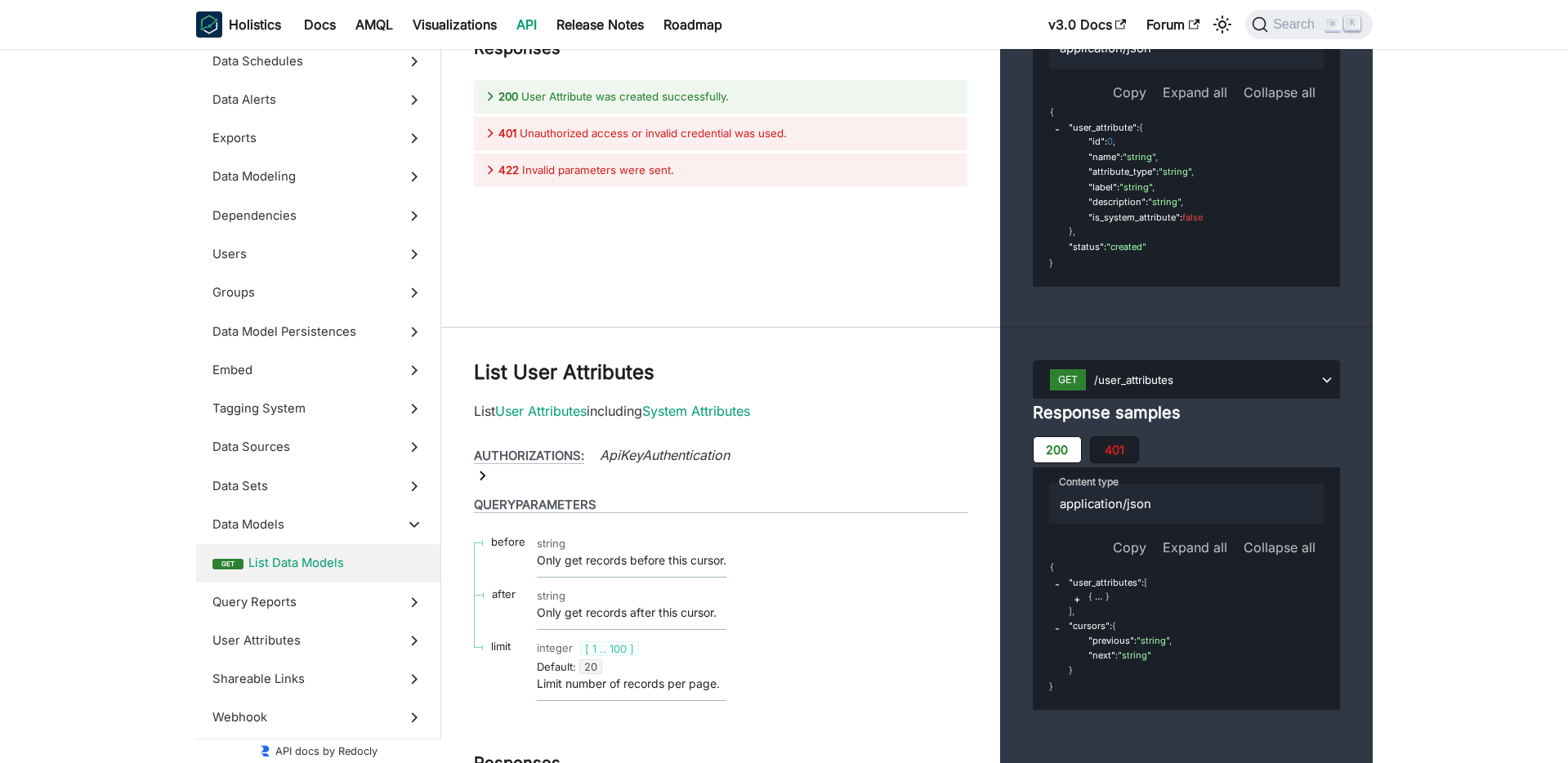
scroll to position [65755, 0]
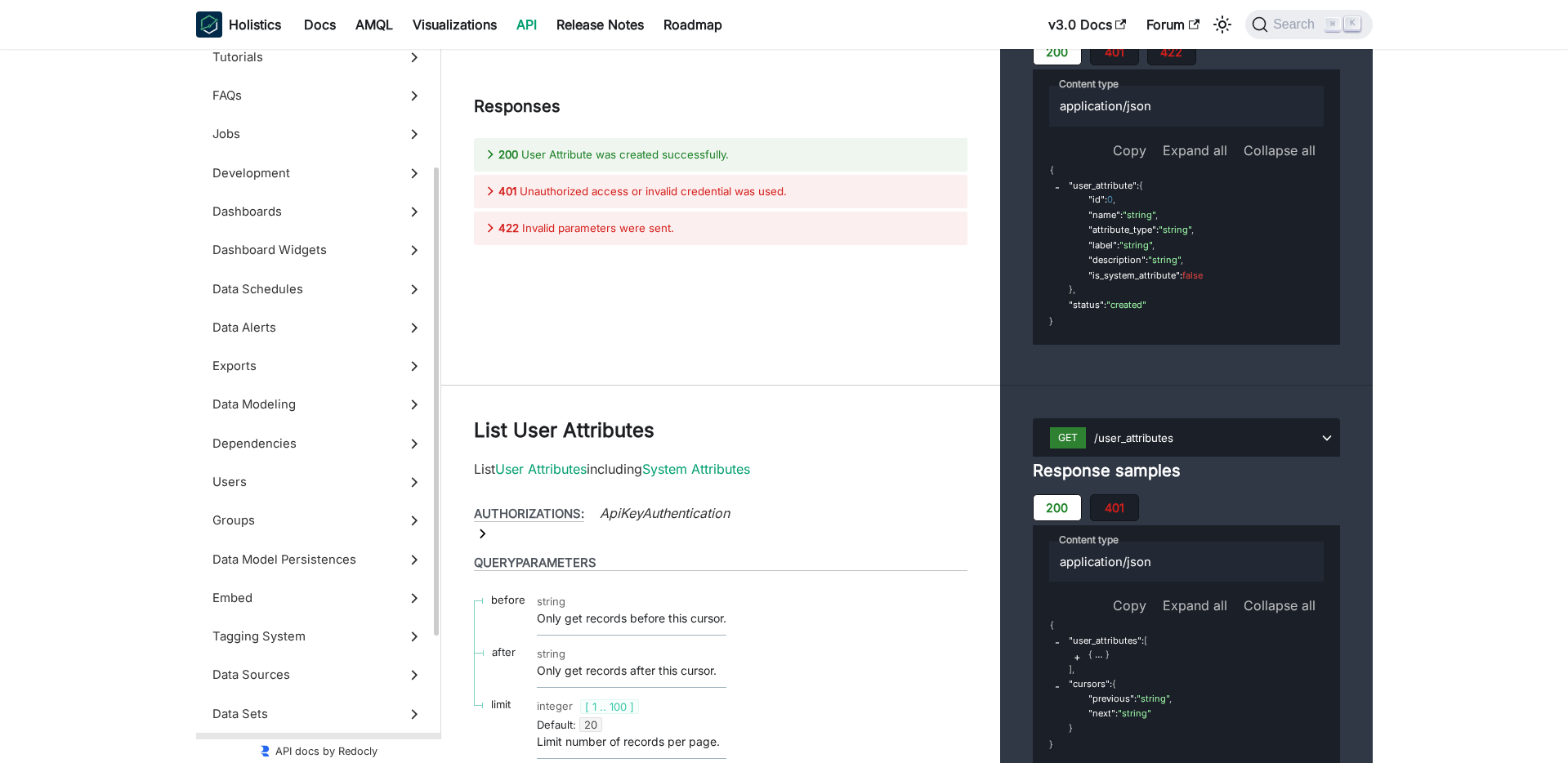
scroll to position [183, 0]
click at [235, 447] on span "Dependencies" at bounding box center [302, 446] width 181 height 18
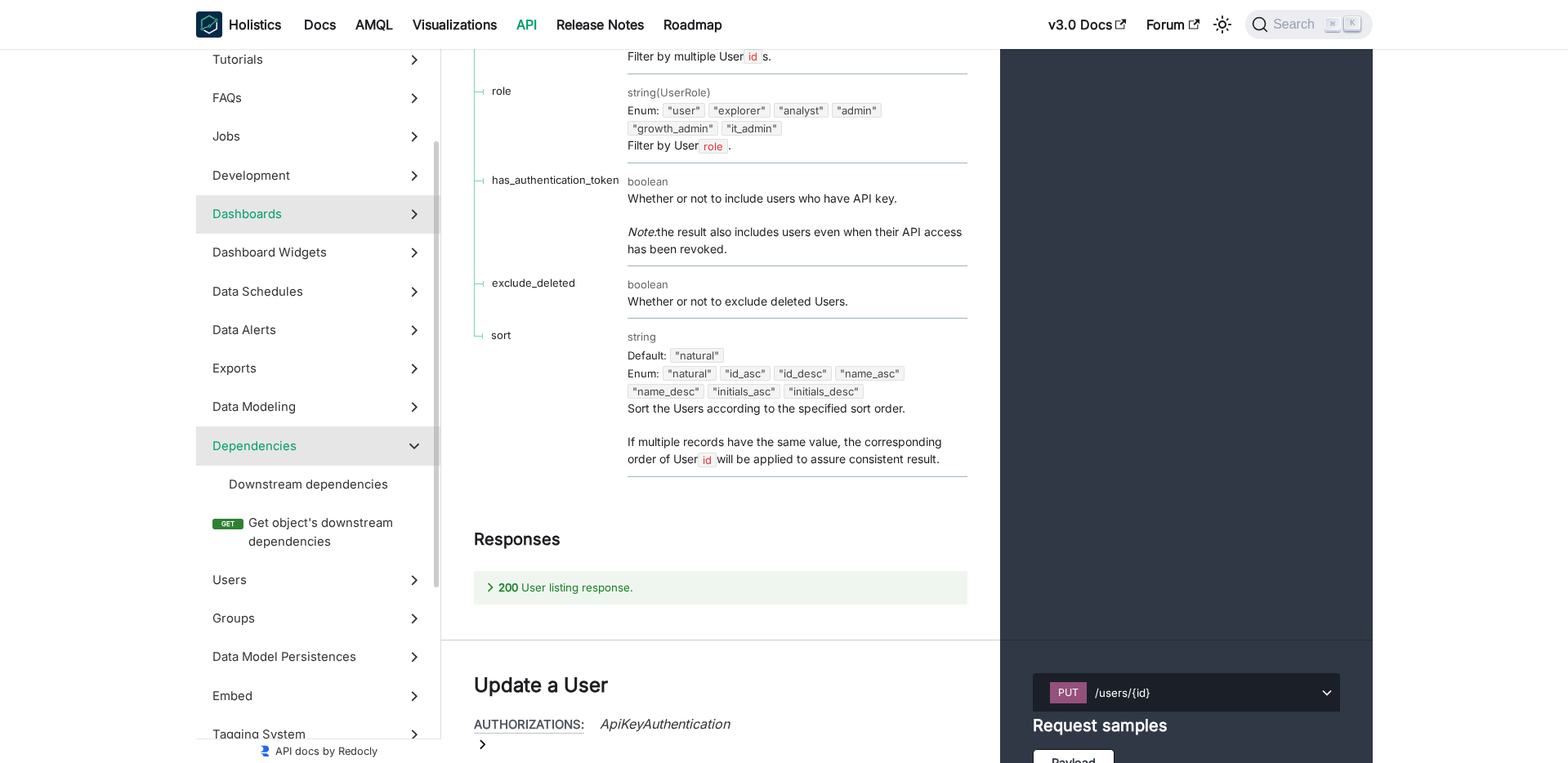
click at [254, 216] on span "Dashboards" at bounding box center [302, 214] width 181 height 18
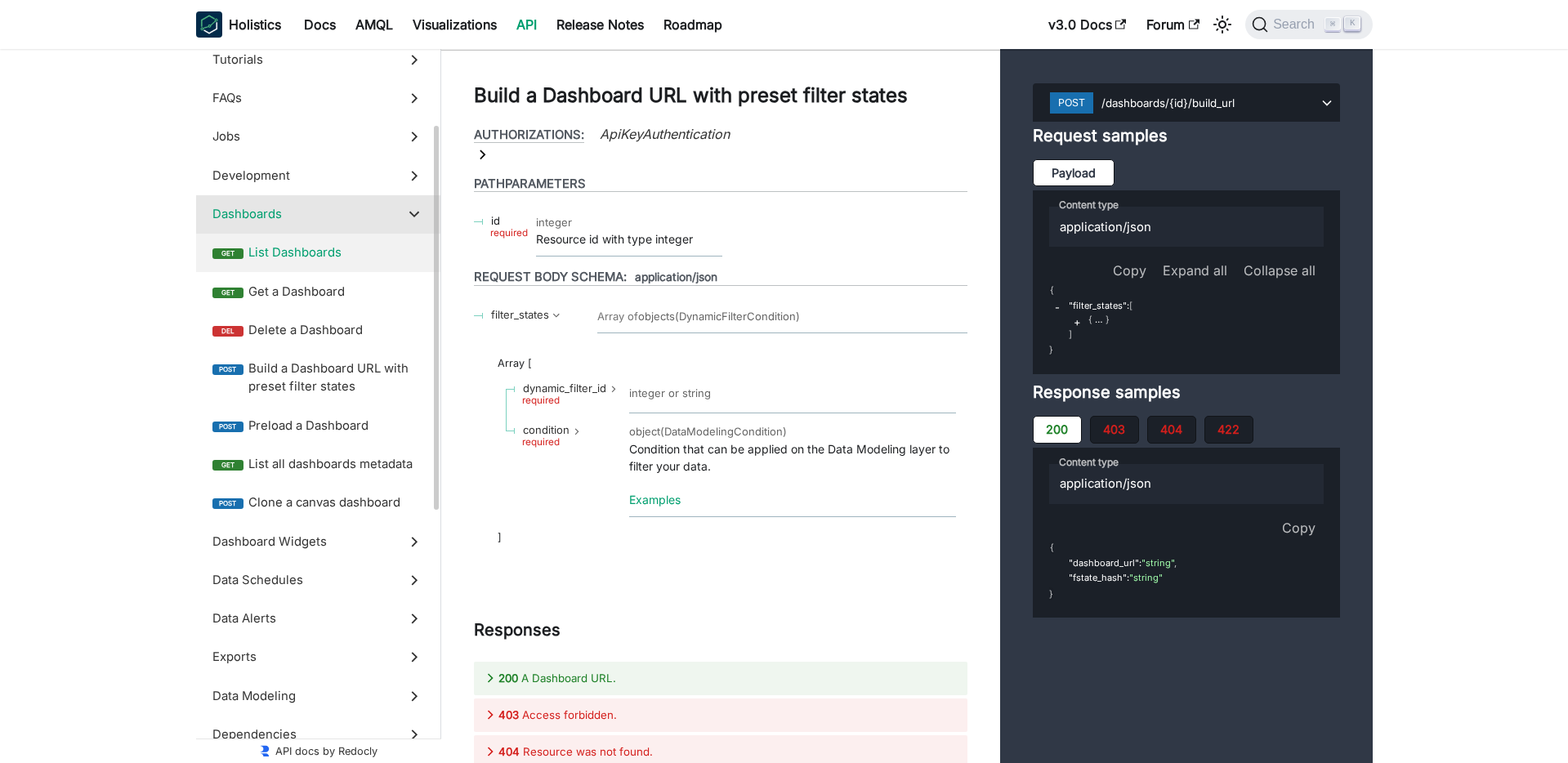
click at [298, 254] on span "List Dashboards" at bounding box center [336, 252] width 176 height 18
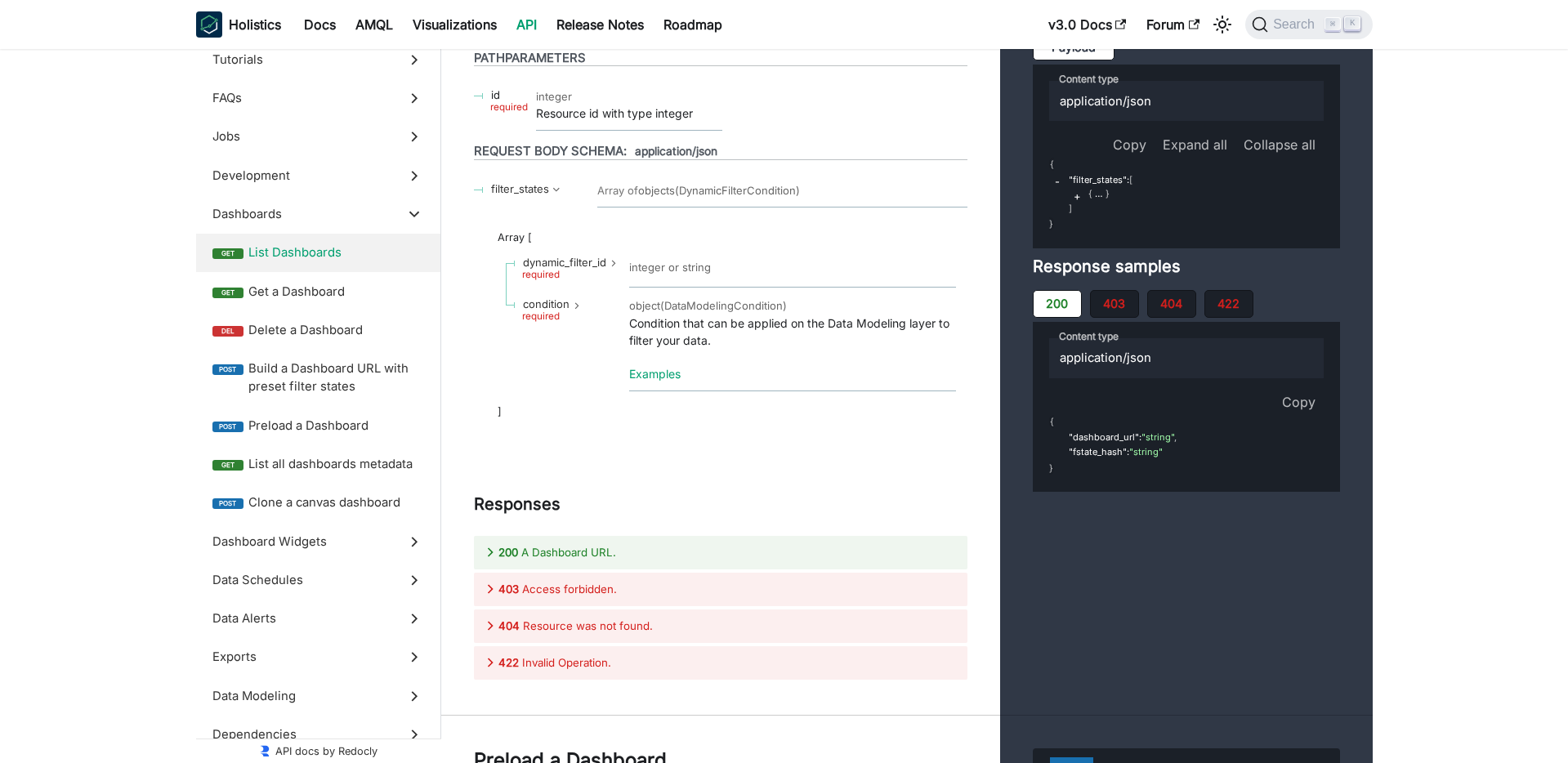
click at [254, 537] on span "Dashboard Widgets" at bounding box center [302, 542] width 181 height 18
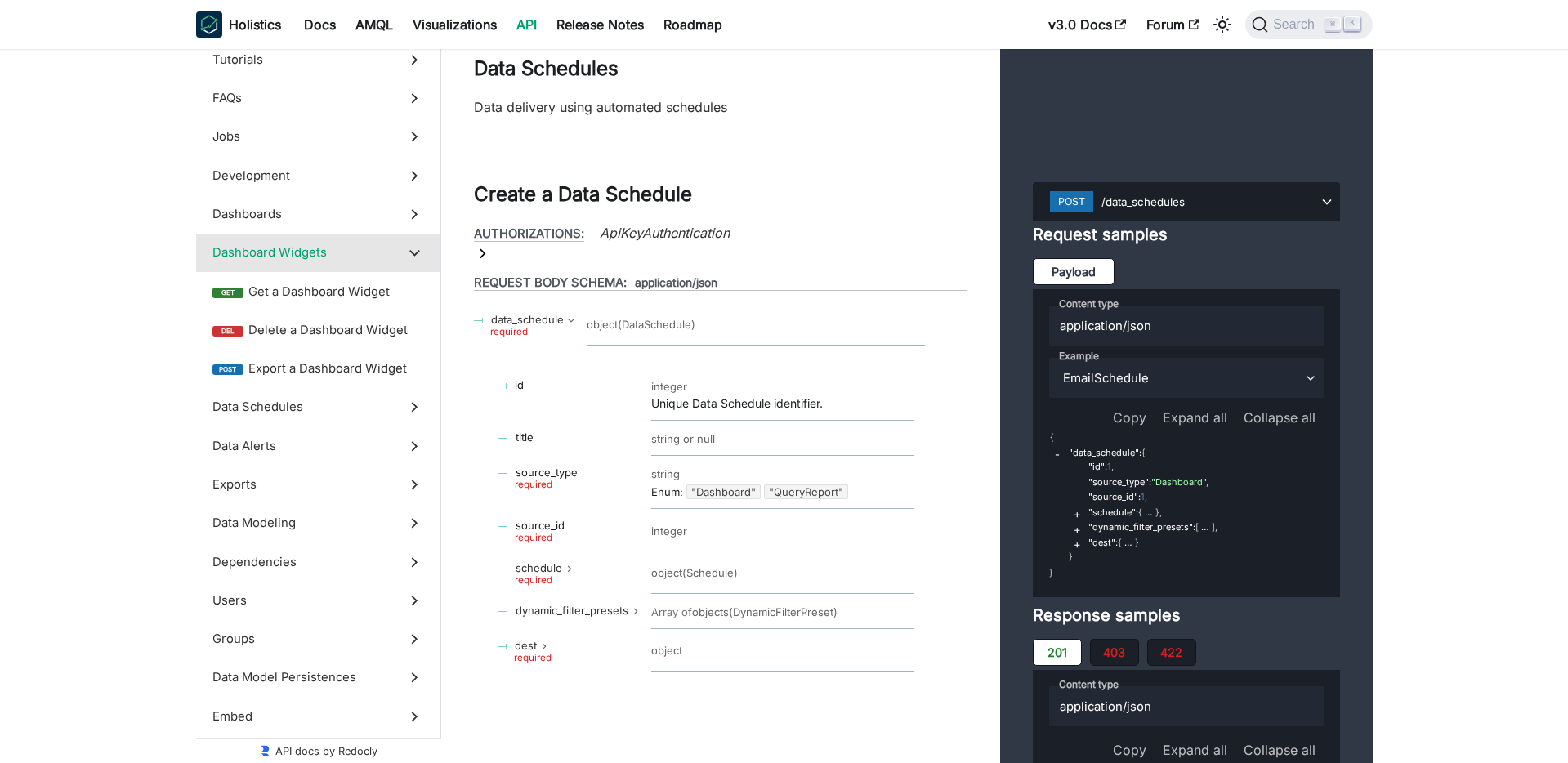
scroll to position [35015, 0]
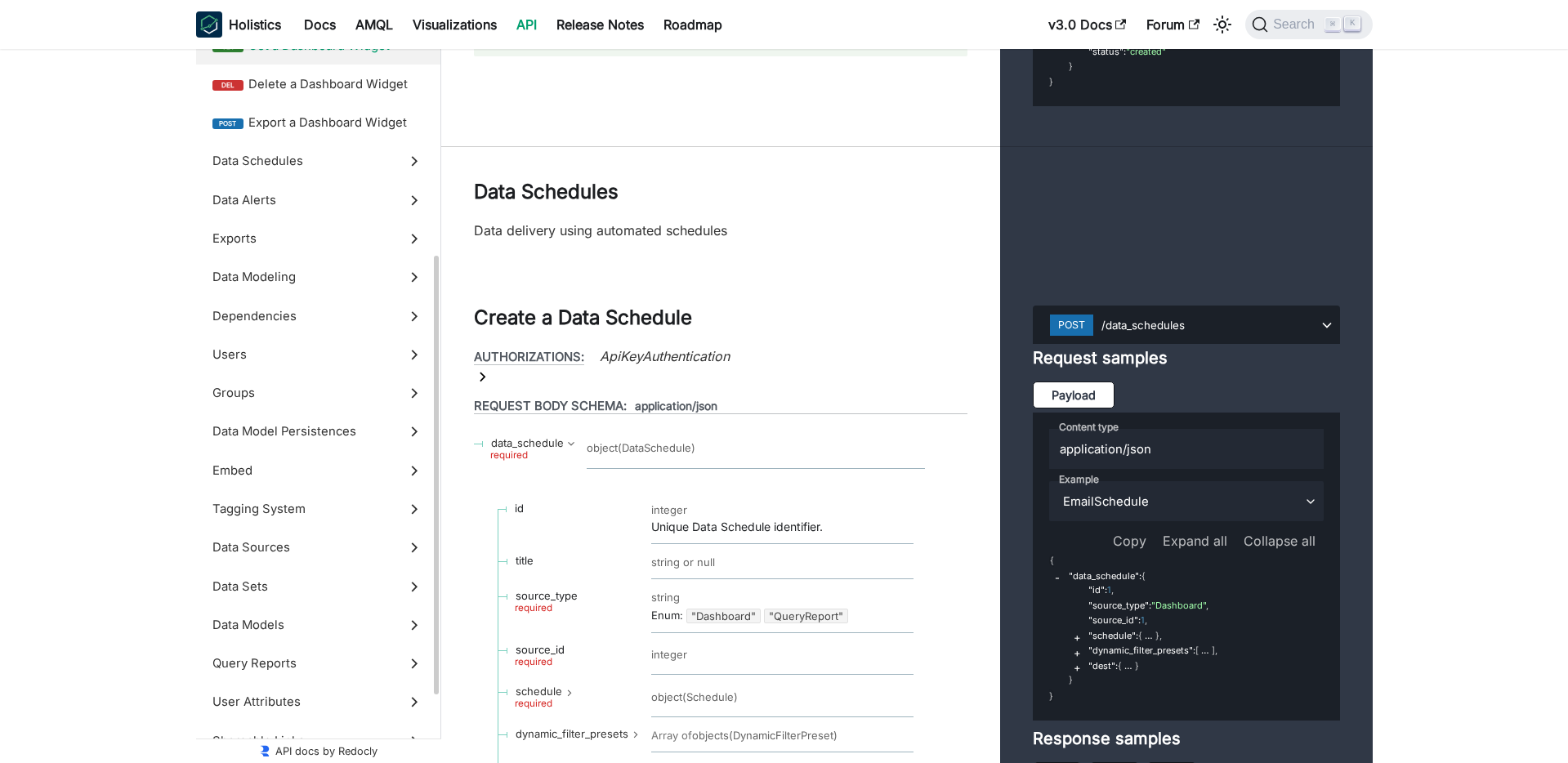
scroll to position [491, 0]
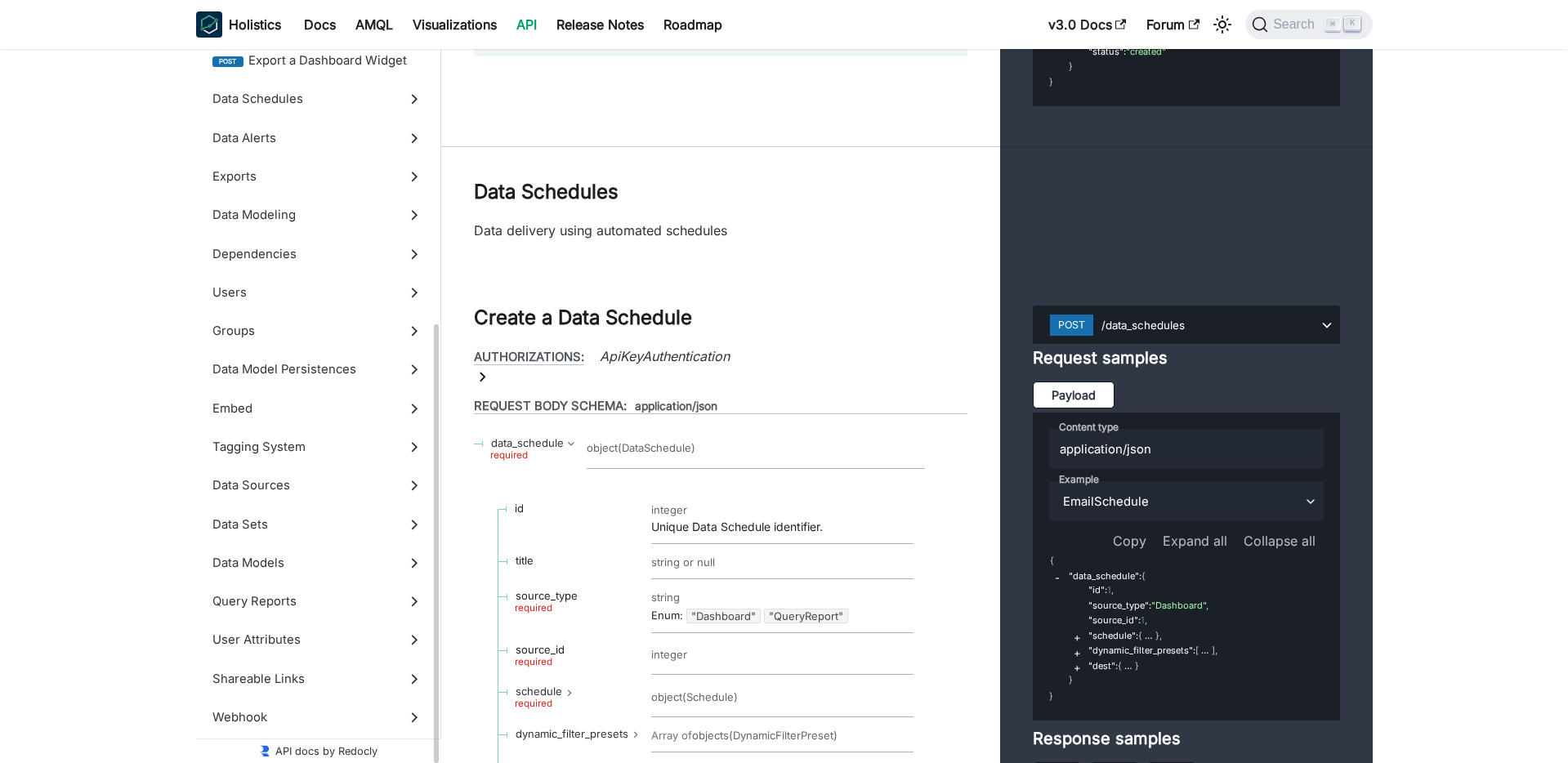
click at [259, 565] on span "Data Models" at bounding box center [302, 563] width 181 height 18
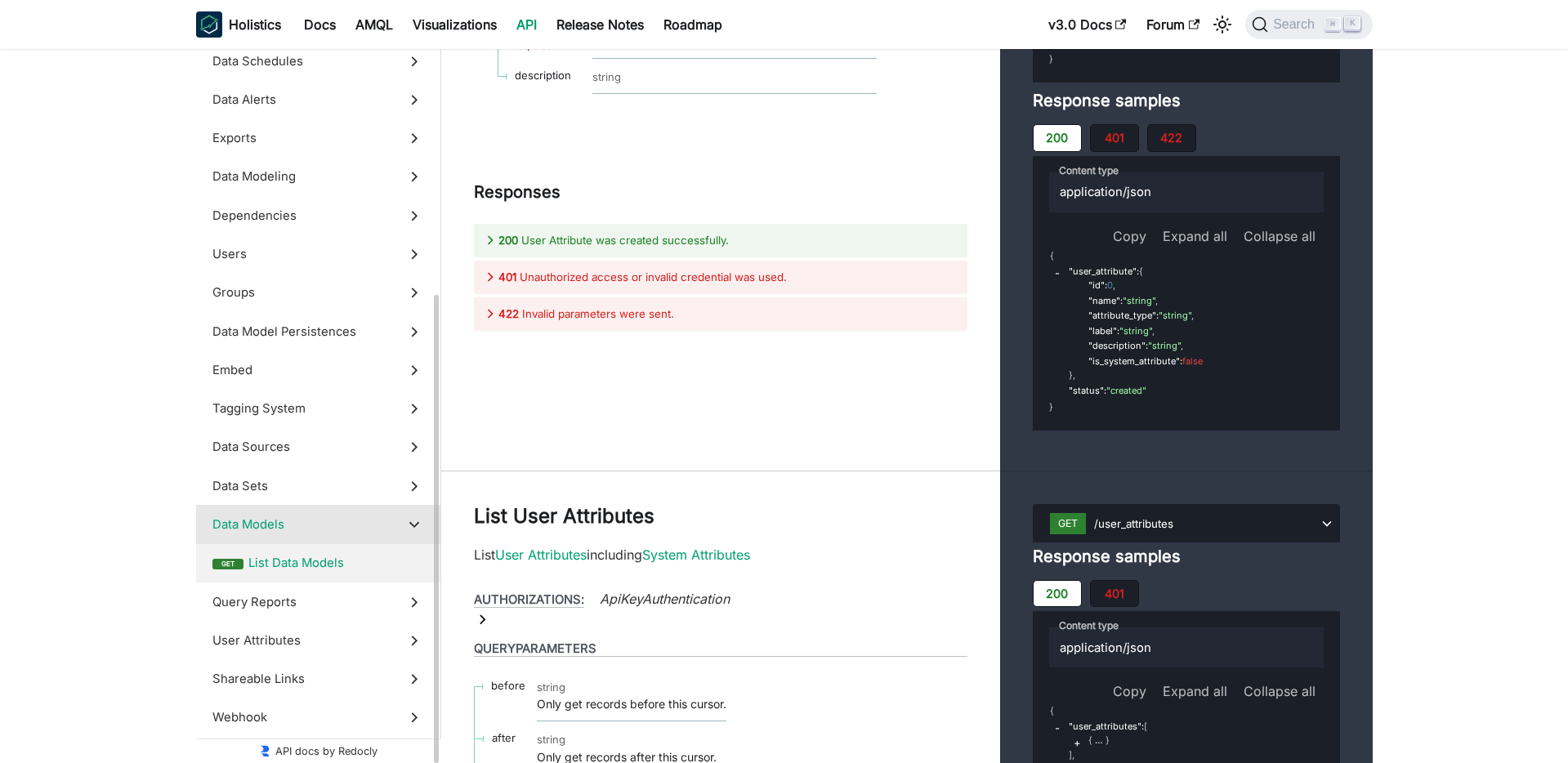
scroll to position [413, 0]
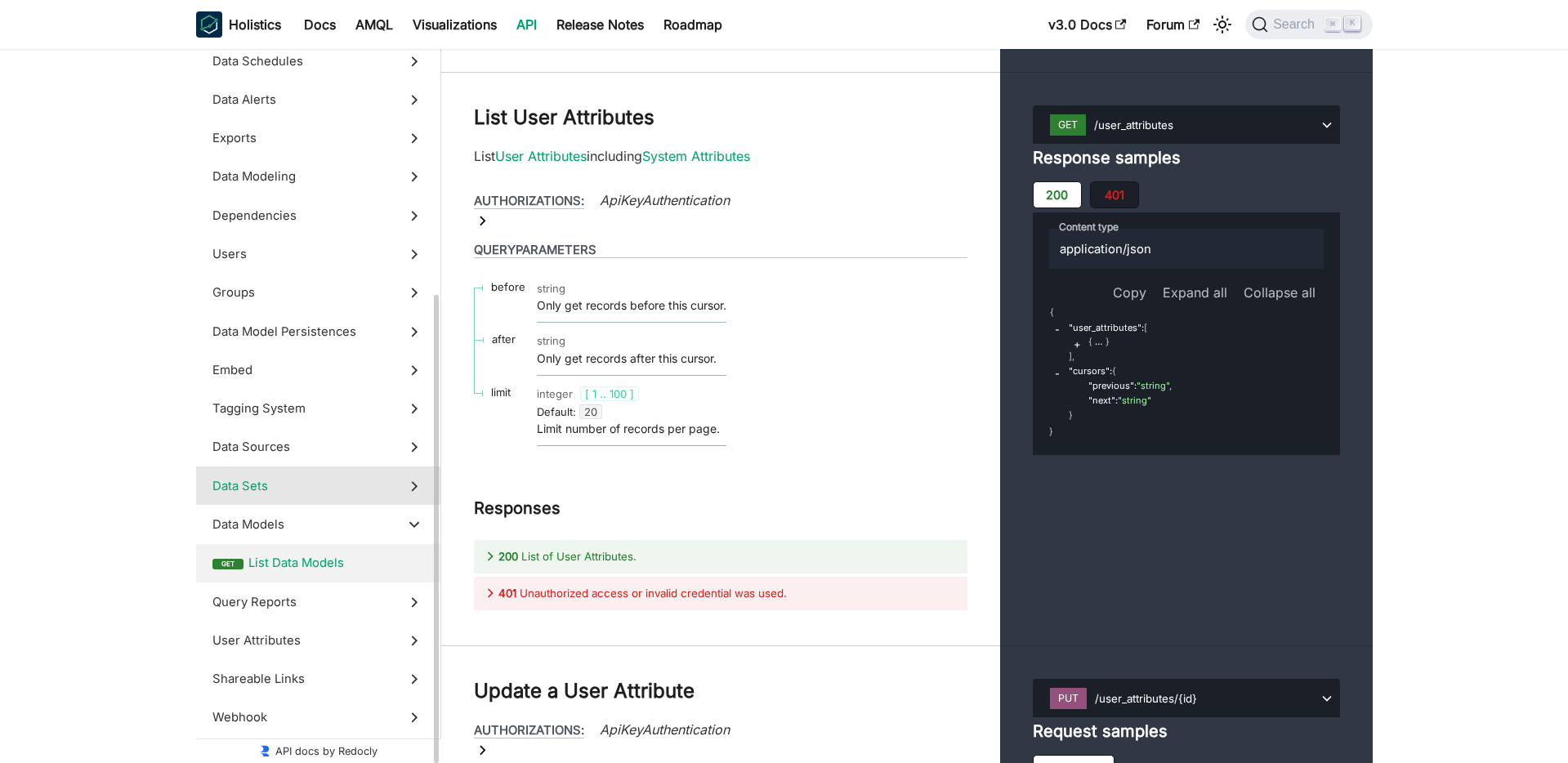
scroll to position [66363, 0]
click at [287, 603] on span "Query Reports" at bounding box center [302, 602] width 181 height 18
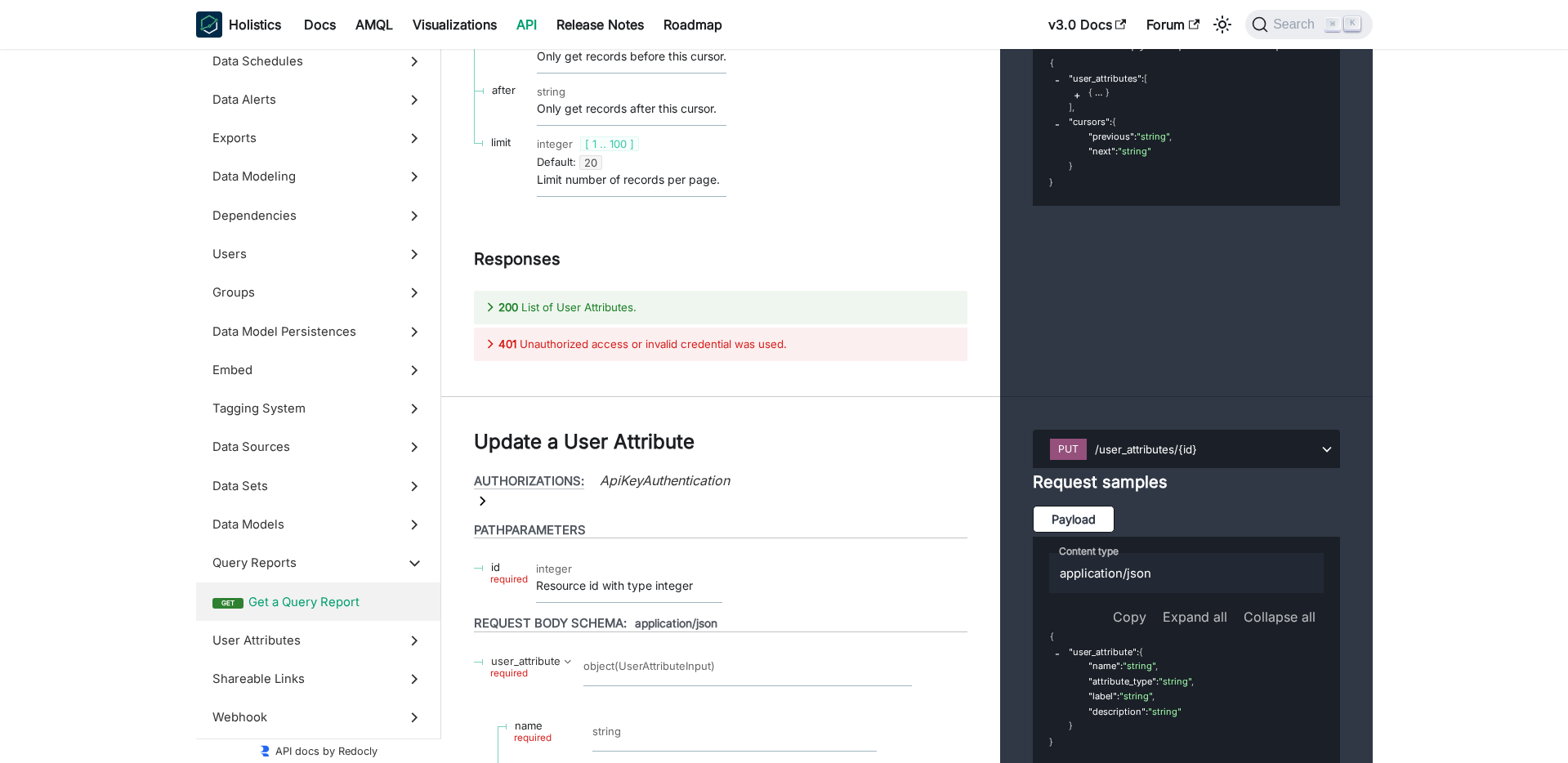
scroll to position [67137, 0]
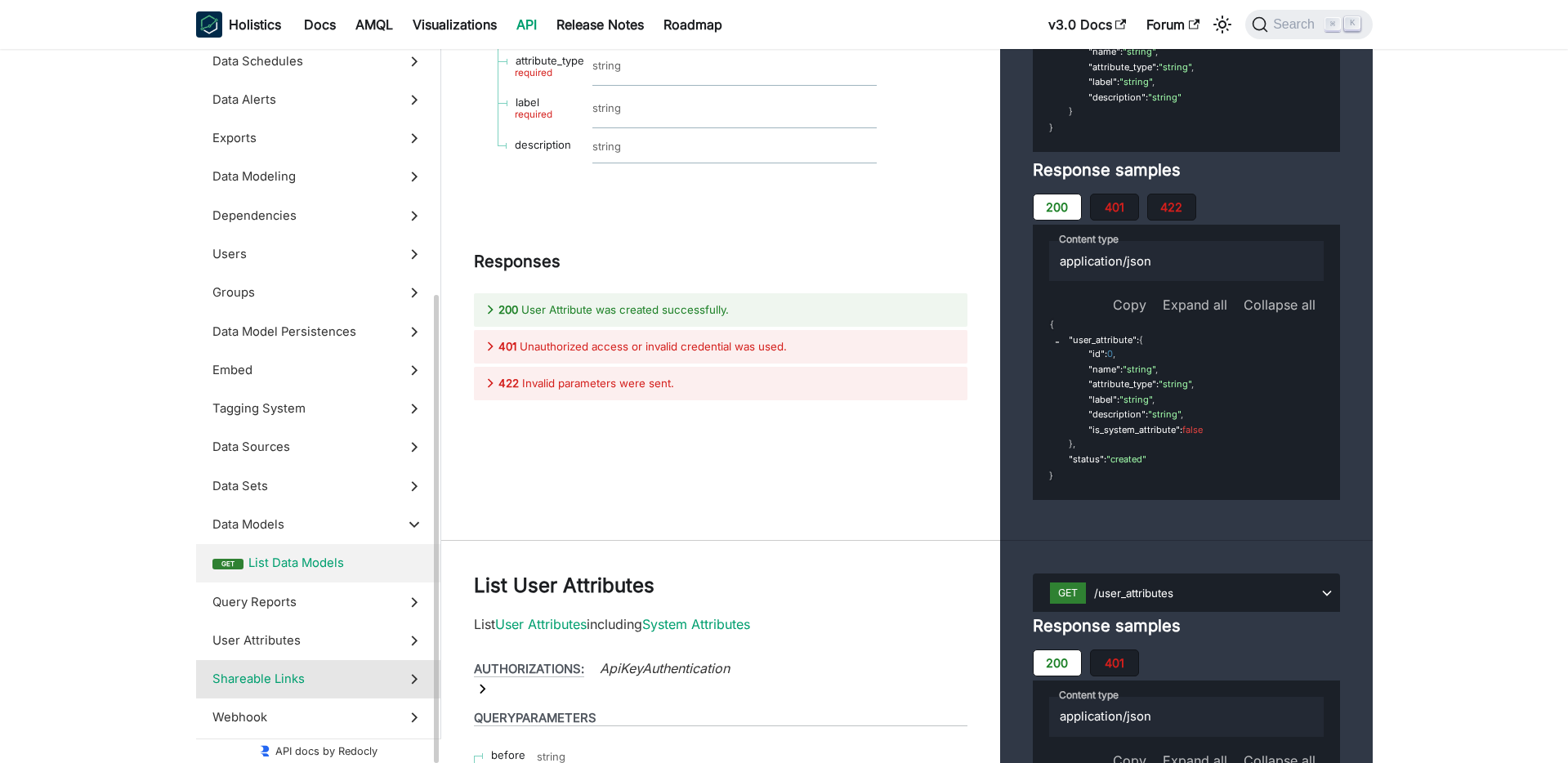
scroll to position [66419, 0]
click at [240, 711] on span "Webhook" at bounding box center [302, 717] width 181 height 18
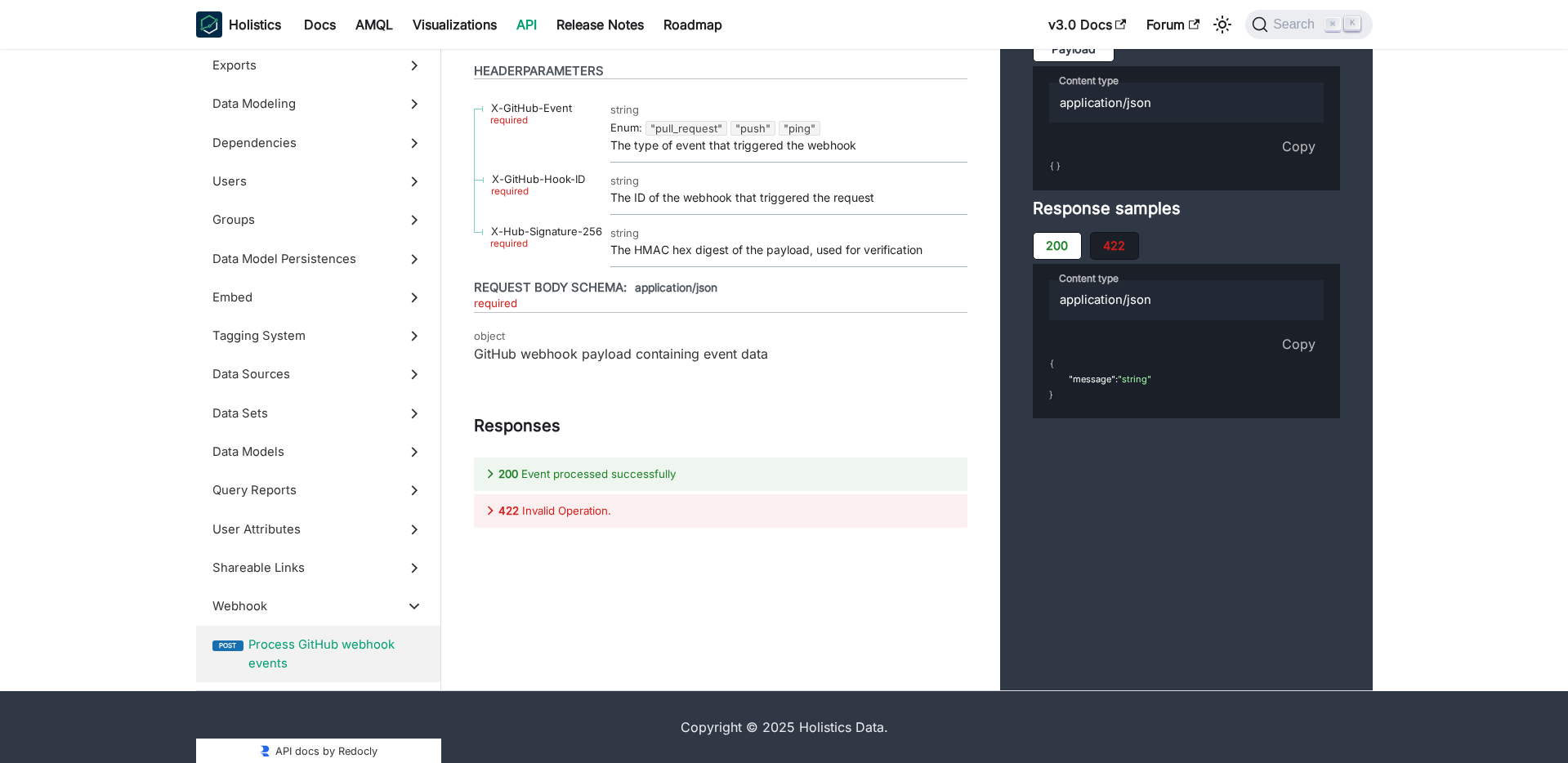
scroll to position [76155, 0]
click at [259, 382] on span "Data Sources" at bounding box center [302, 374] width 181 height 18
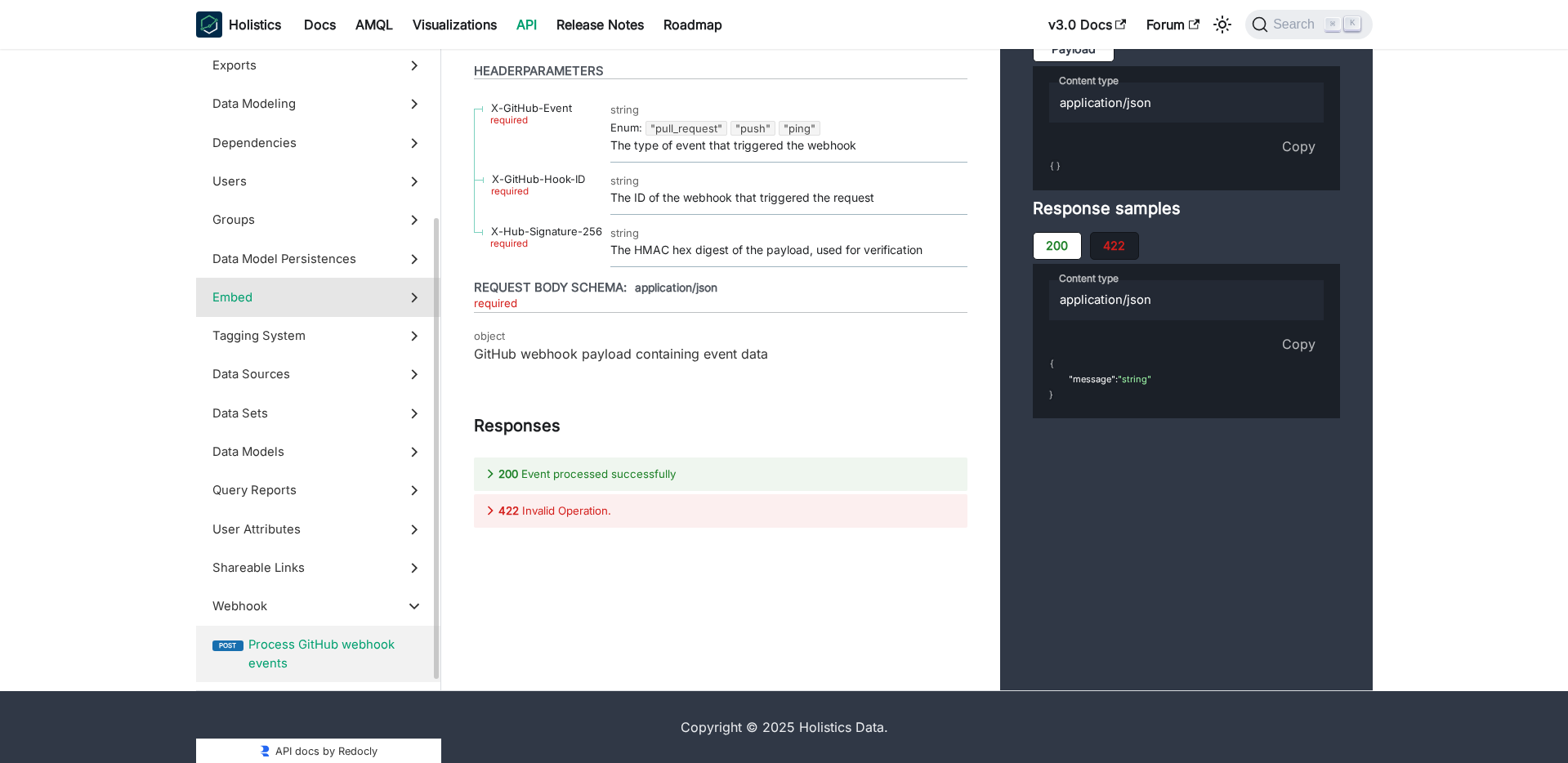
scroll to position [62309, 0]
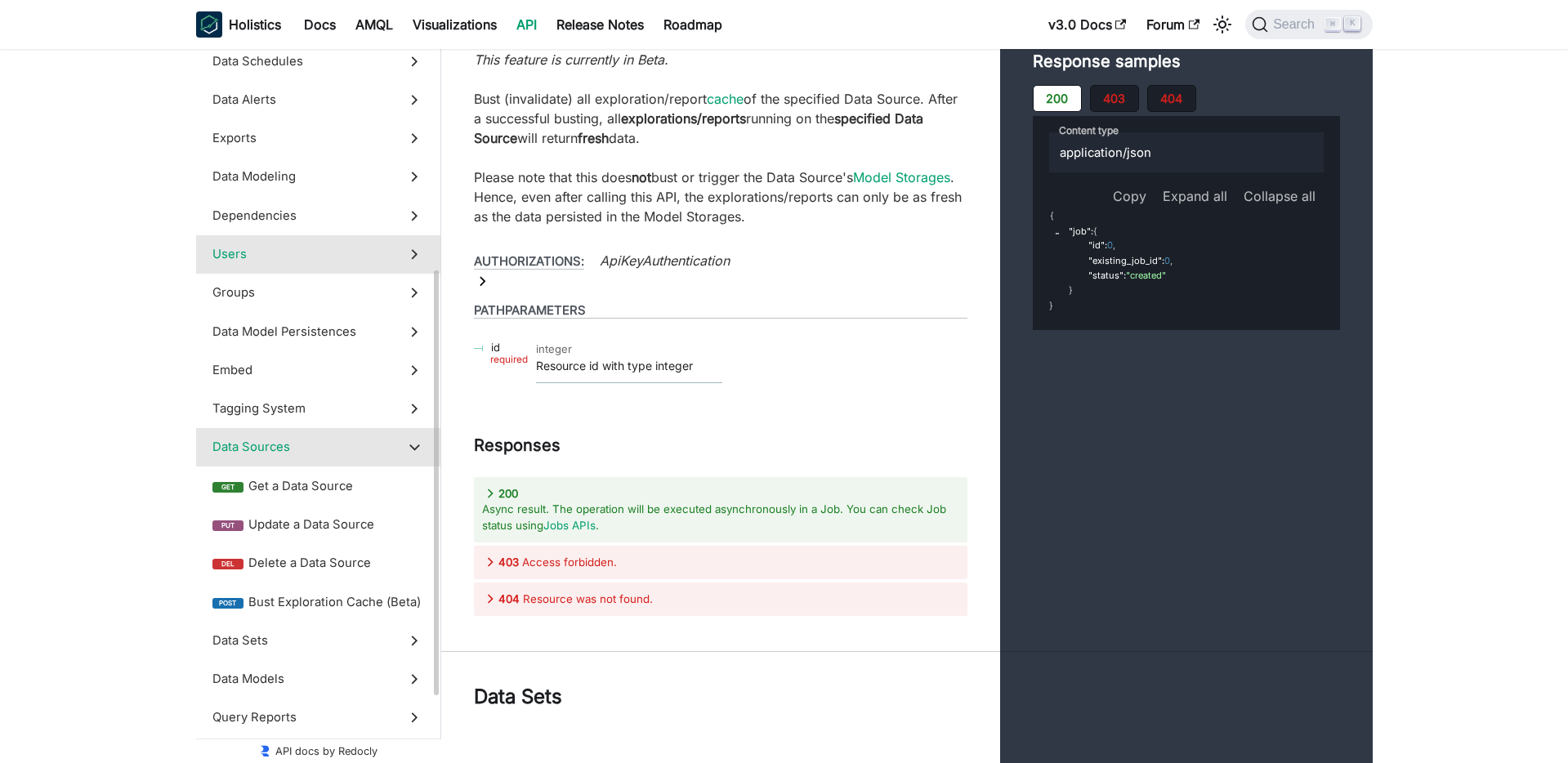
click at [273, 258] on span "Users" at bounding box center [302, 254] width 181 height 18
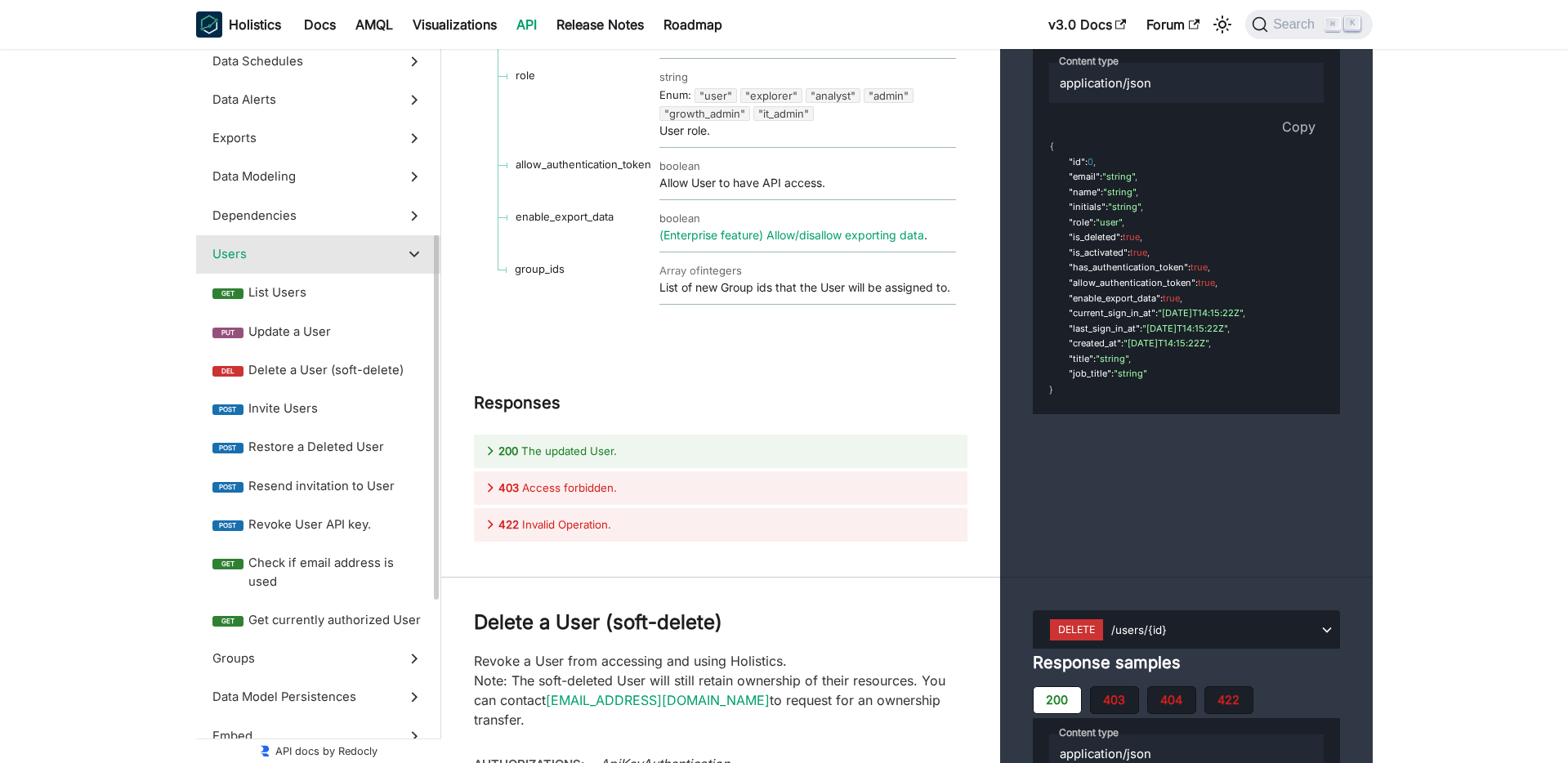
click at [338, 707] on label "Data Model Persistences" at bounding box center [318, 697] width 244 height 38
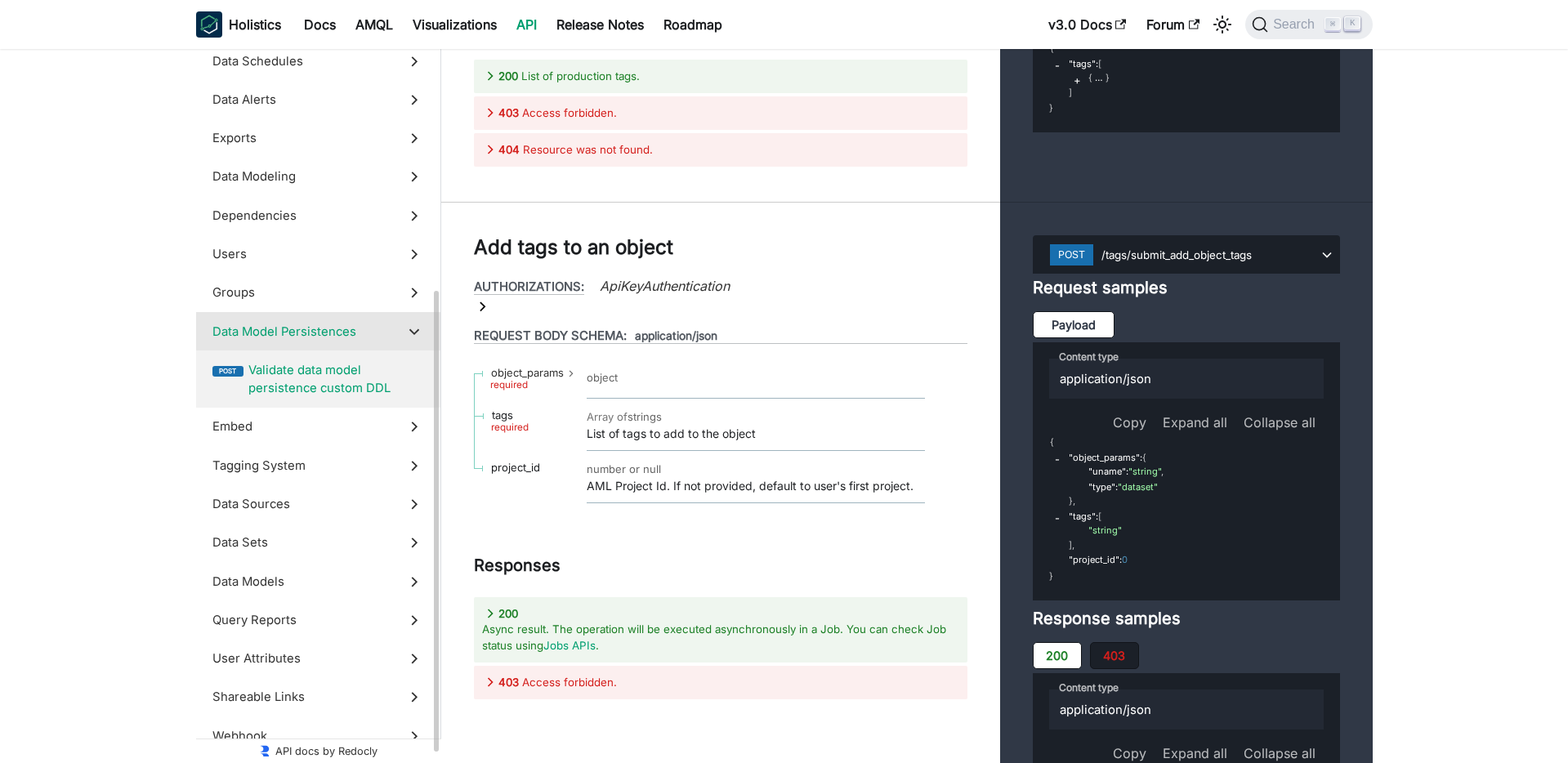
click at [298, 369] on span "Validate data model persistence custom DDL" at bounding box center [336, 379] width 176 height 37
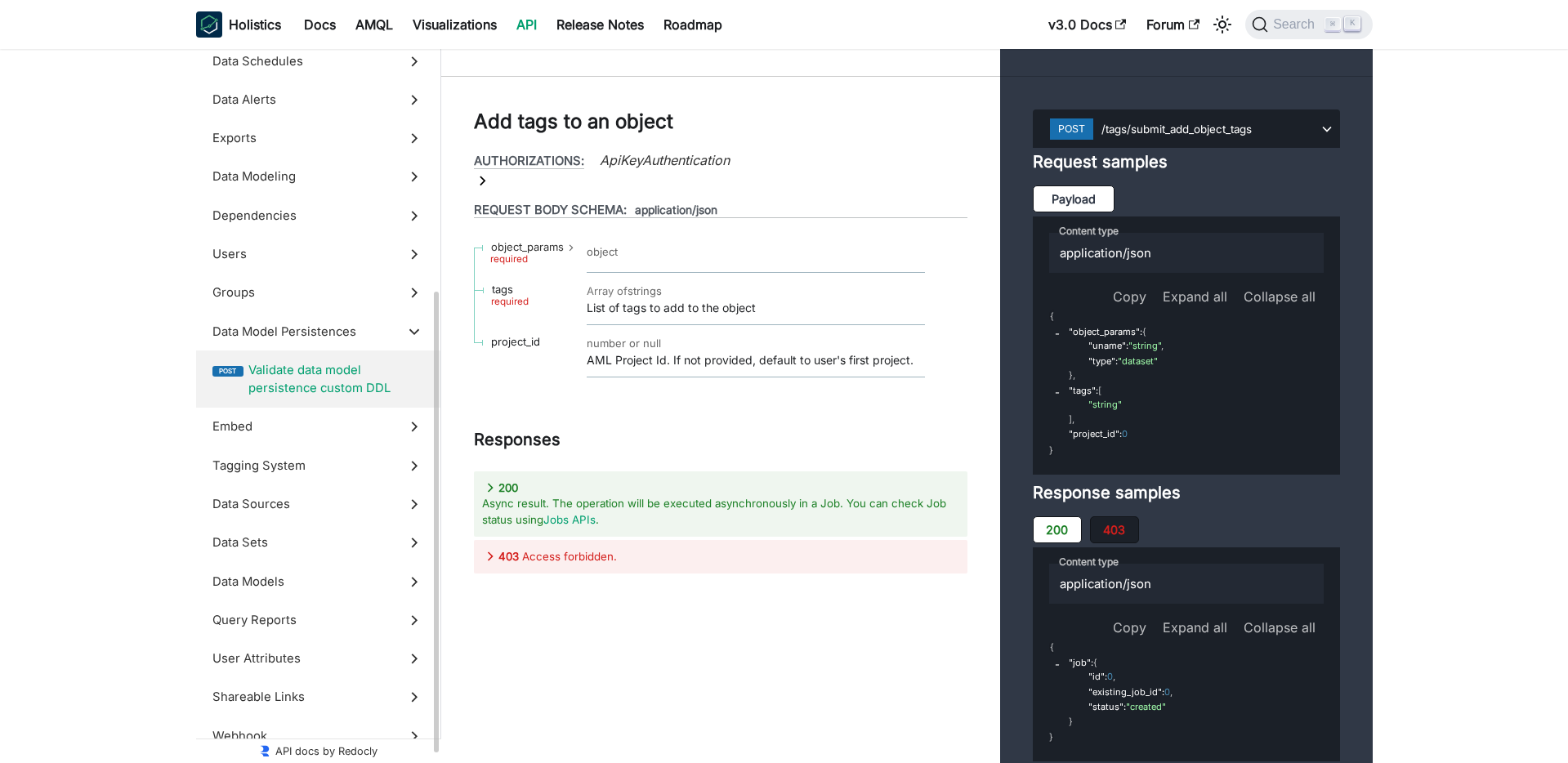
scroll to position [431, 0]
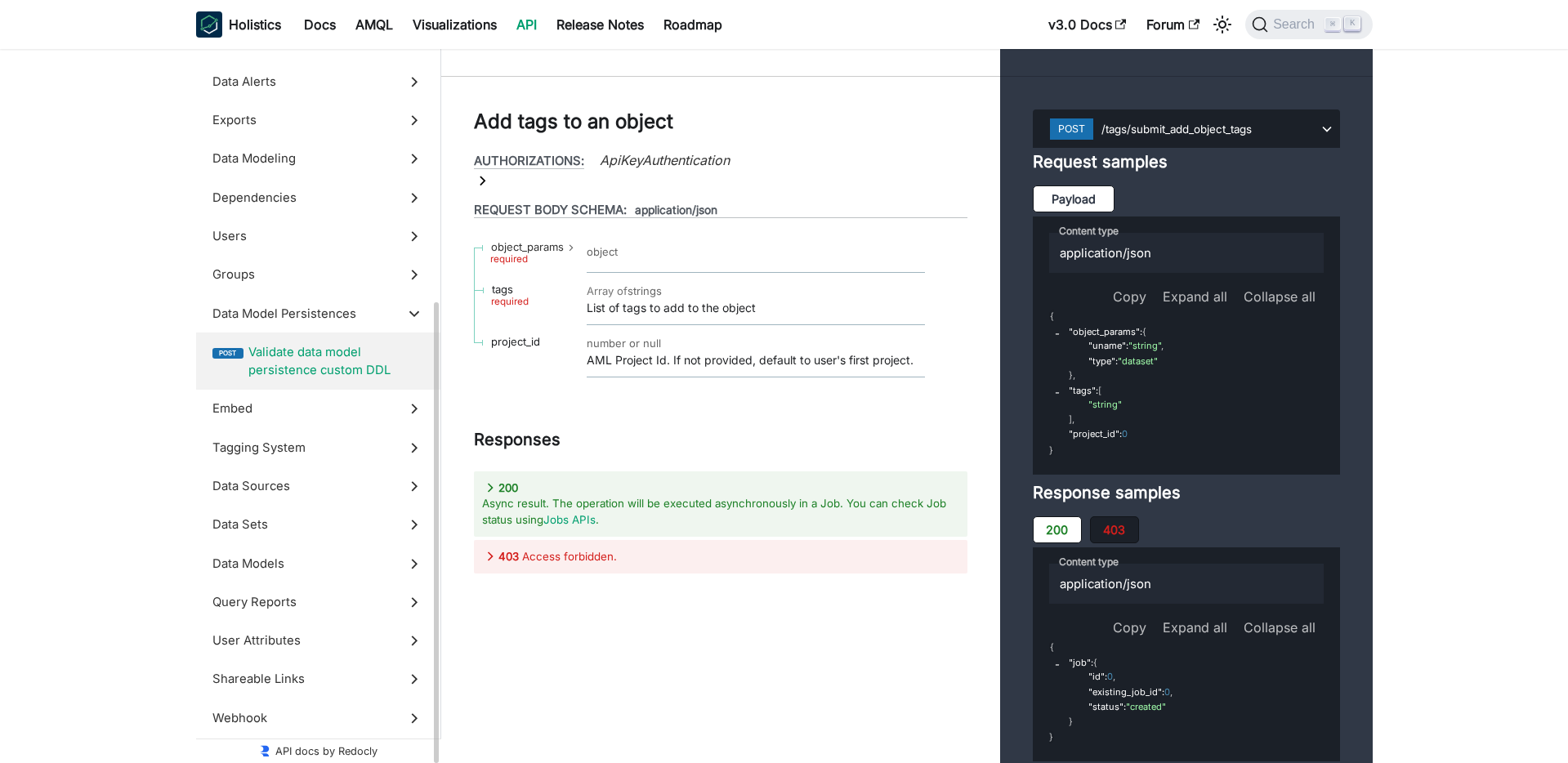
click at [242, 518] on span "Data Sets" at bounding box center [302, 524] width 181 height 18
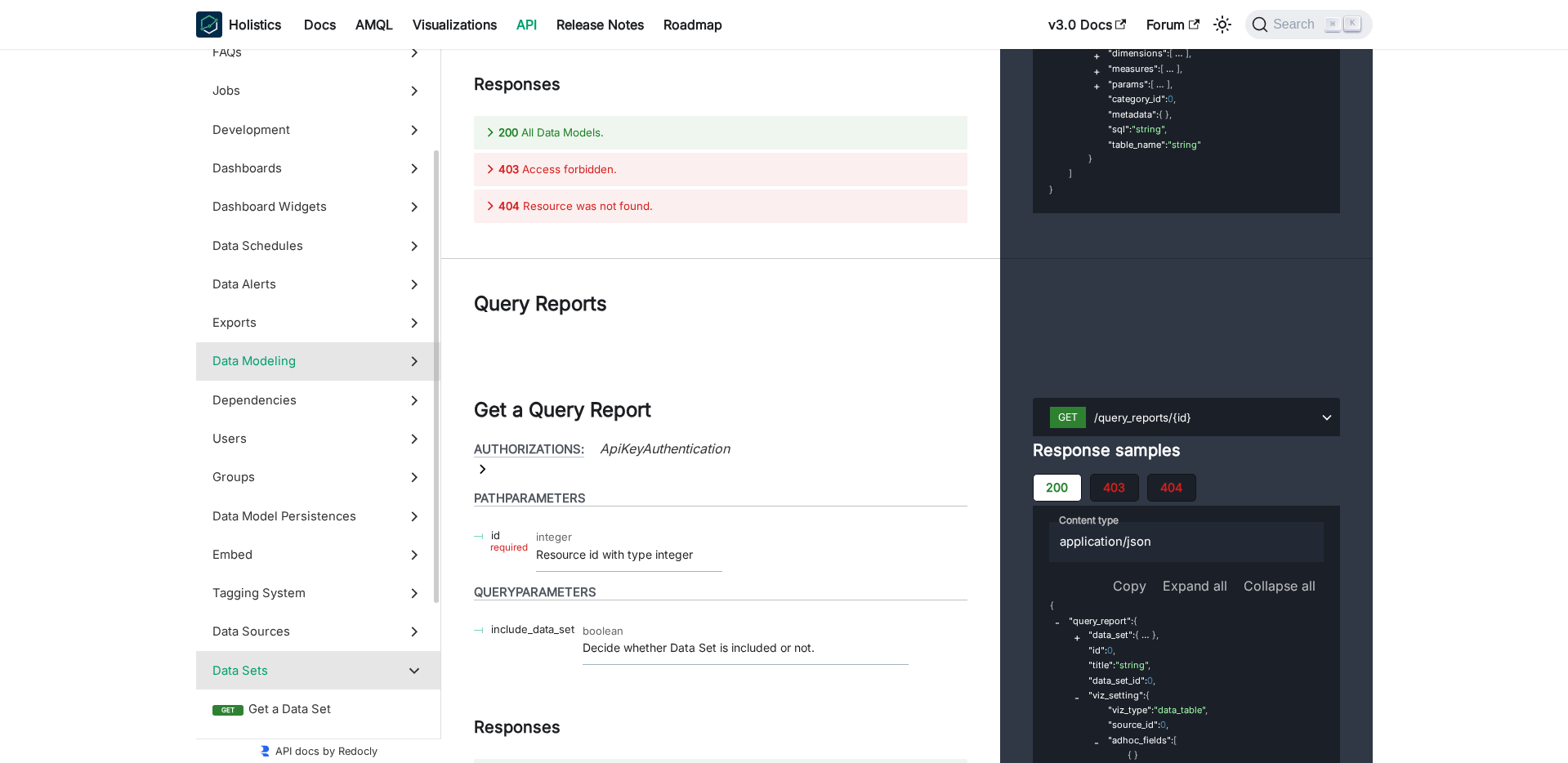
scroll to position [212, 0]
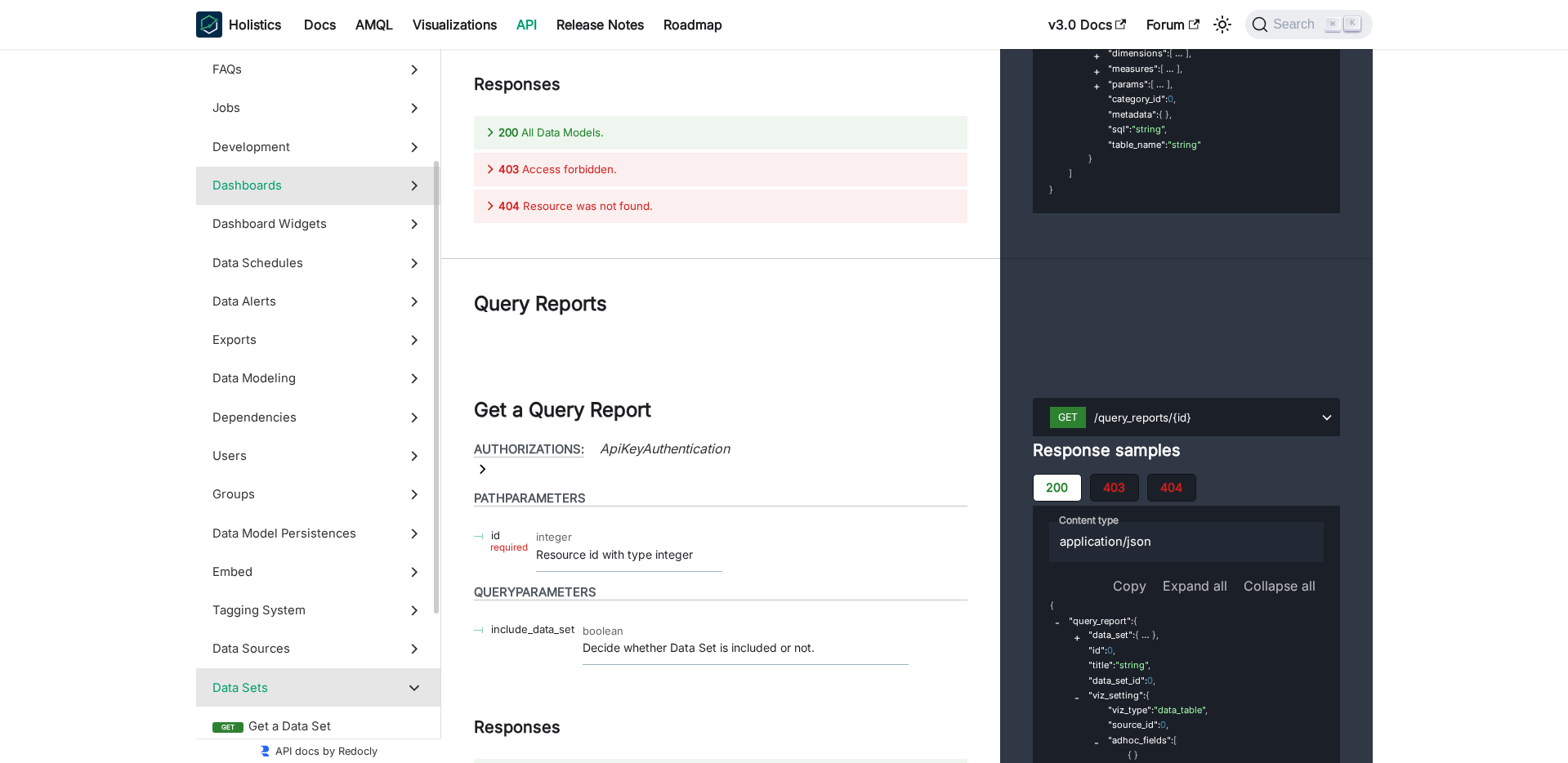
click at [254, 181] on span "Dashboards" at bounding box center [302, 185] width 181 height 18
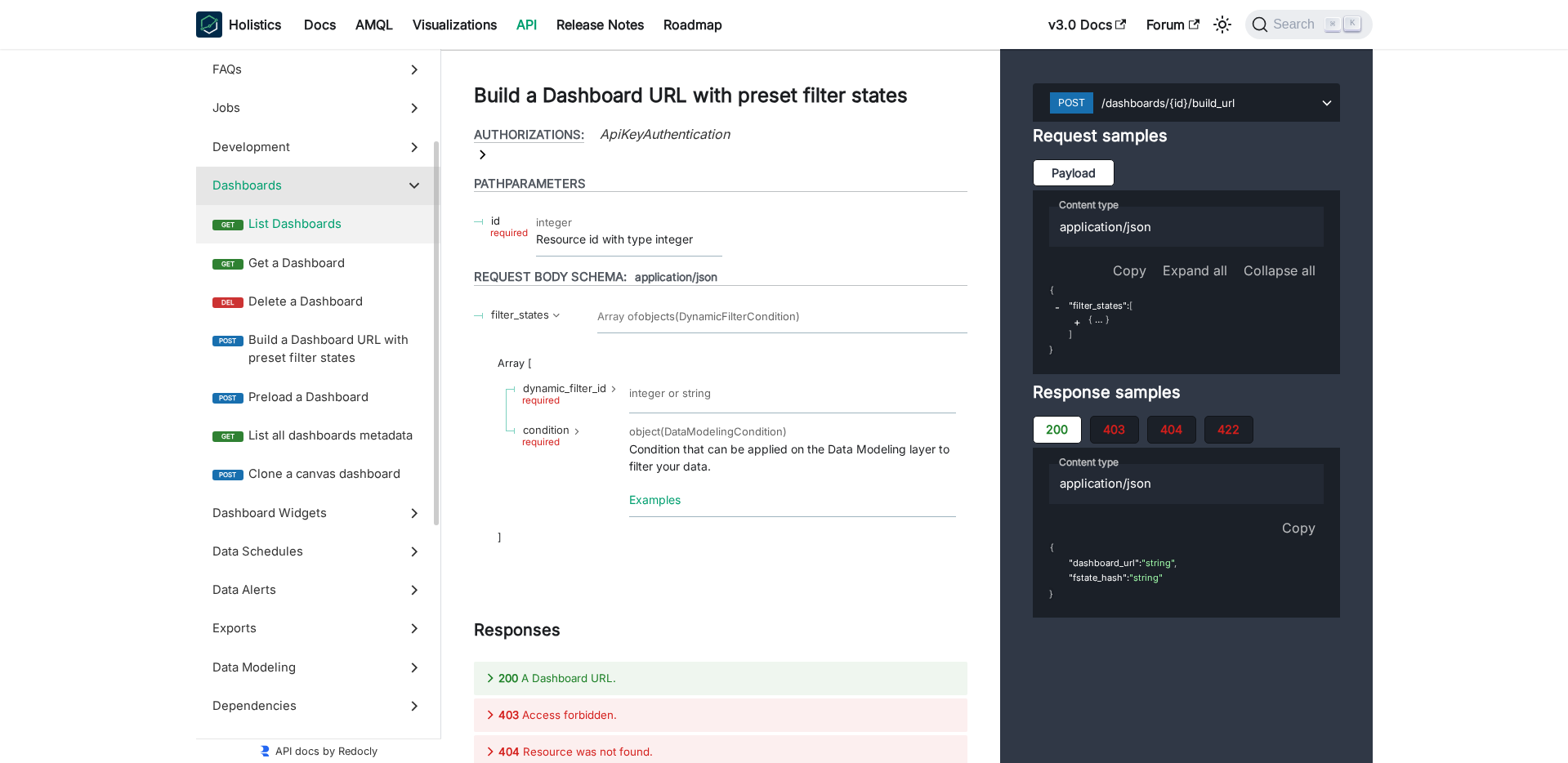
click at [293, 222] on span "List Dashboards" at bounding box center [336, 224] width 176 height 18
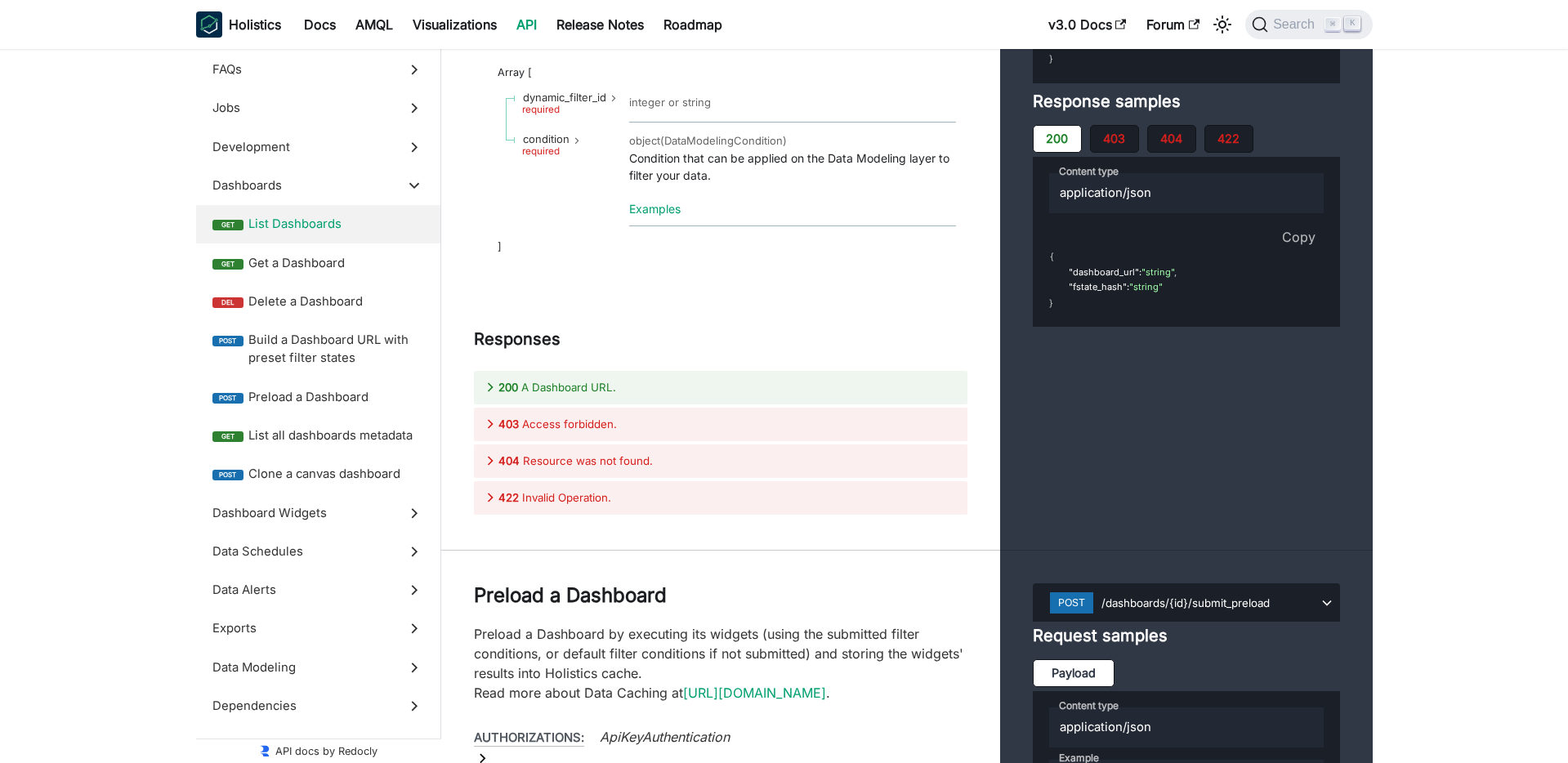
scroll to position [30133, 0]
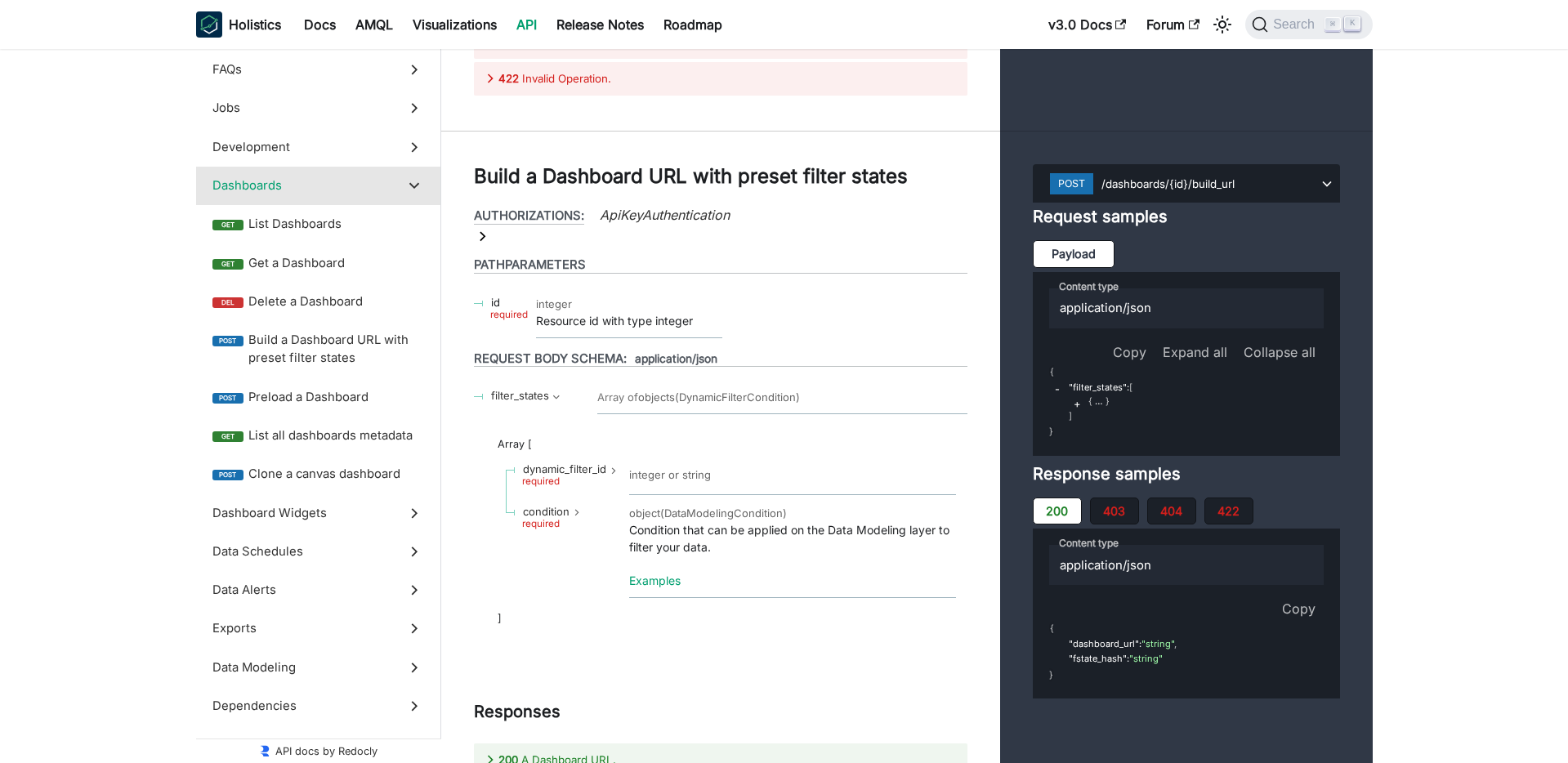
scroll to position [29910, 0]
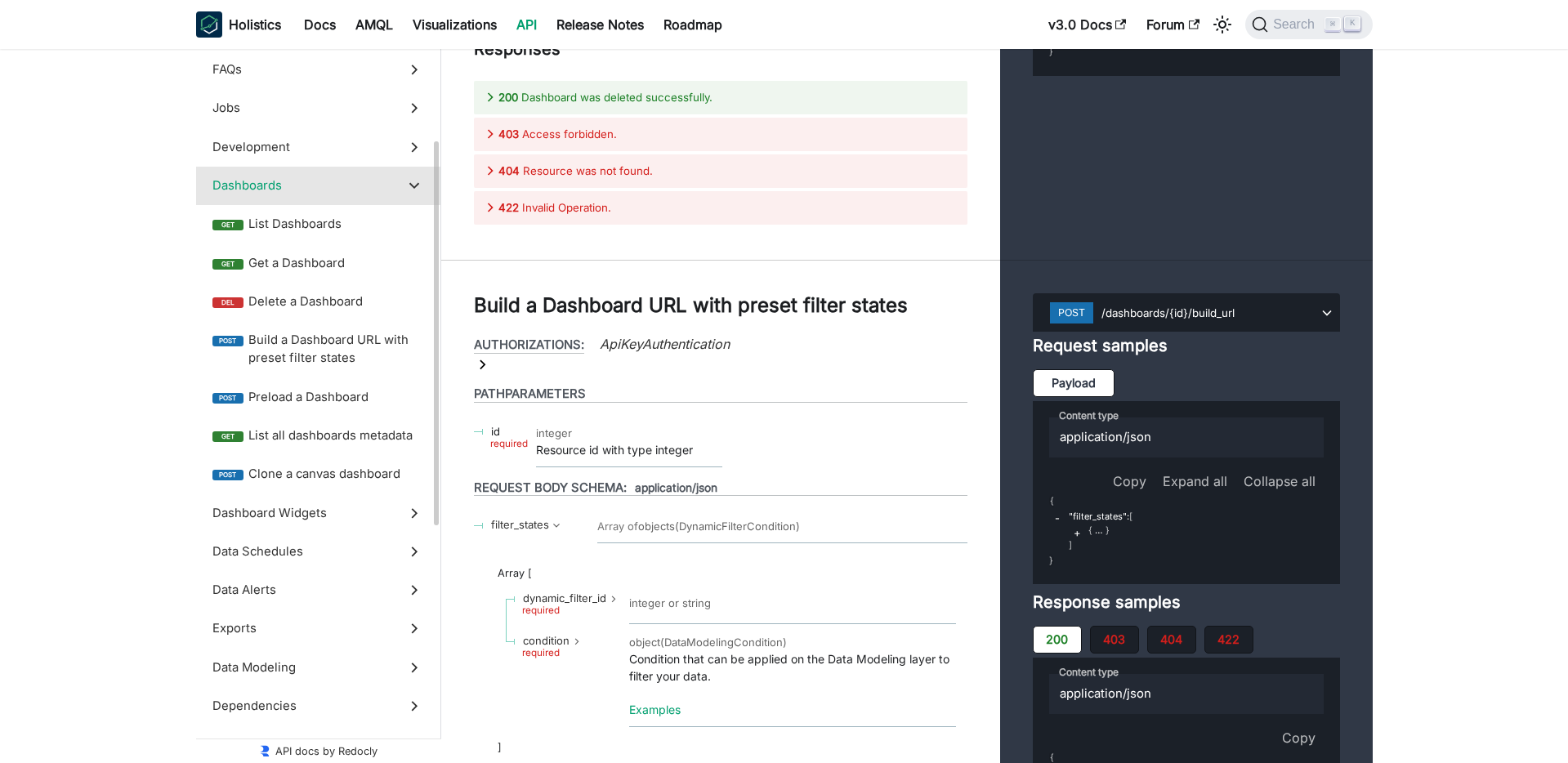
click at [212, 628] on span "Exports" at bounding box center [302, 628] width 181 height 18
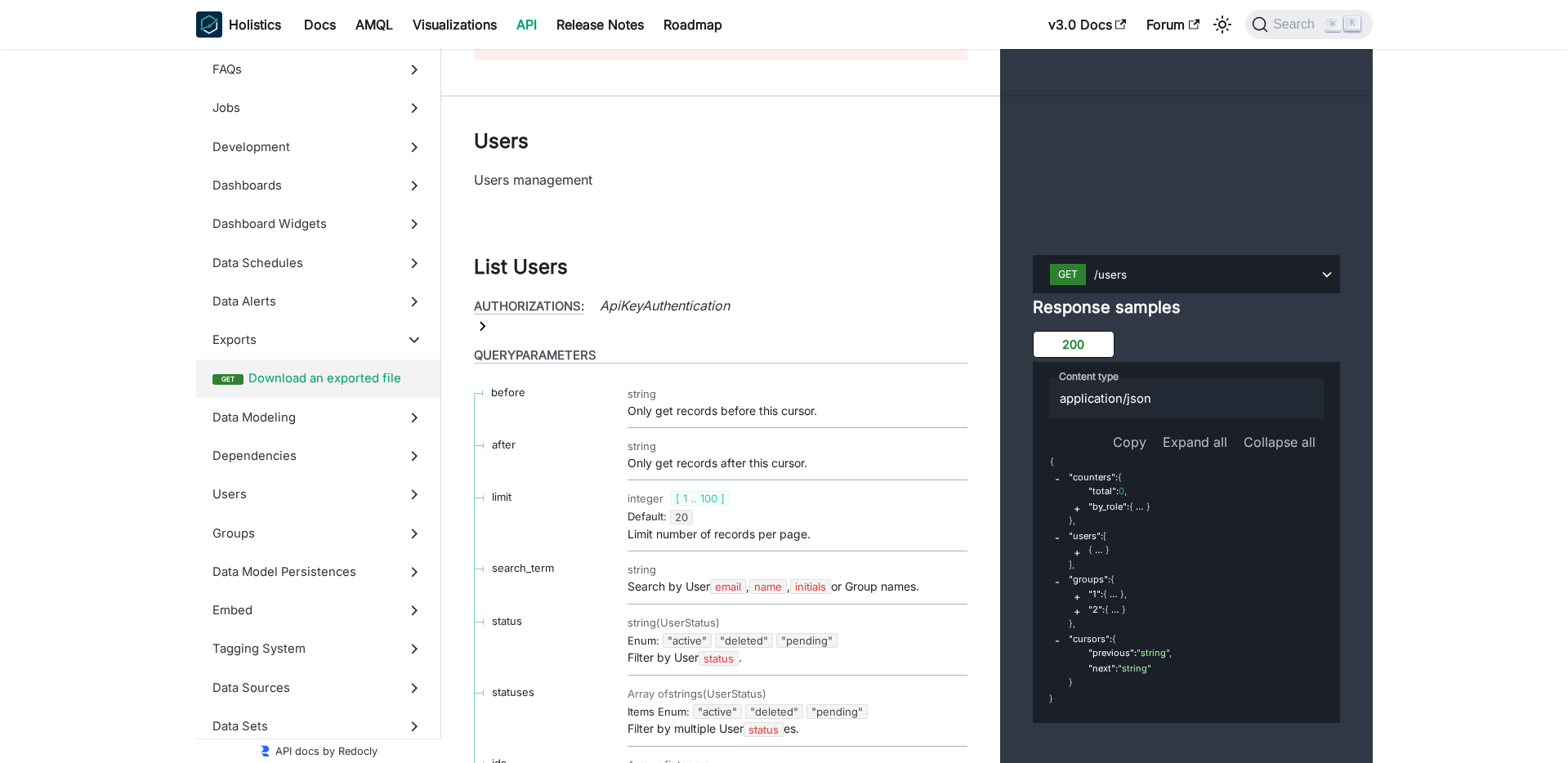
scroll to position [47125, 0]
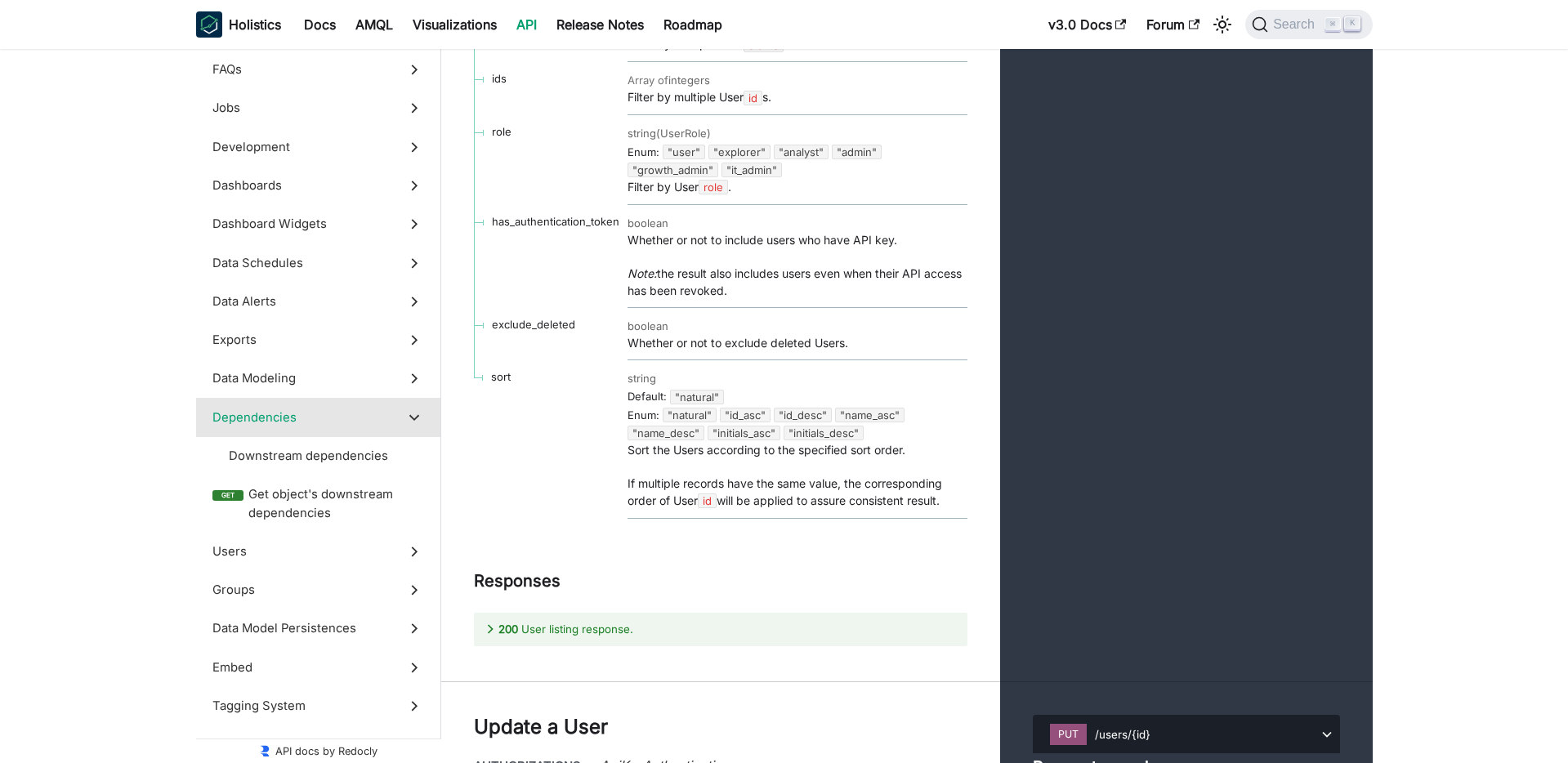
scroll to position [47805, 0]
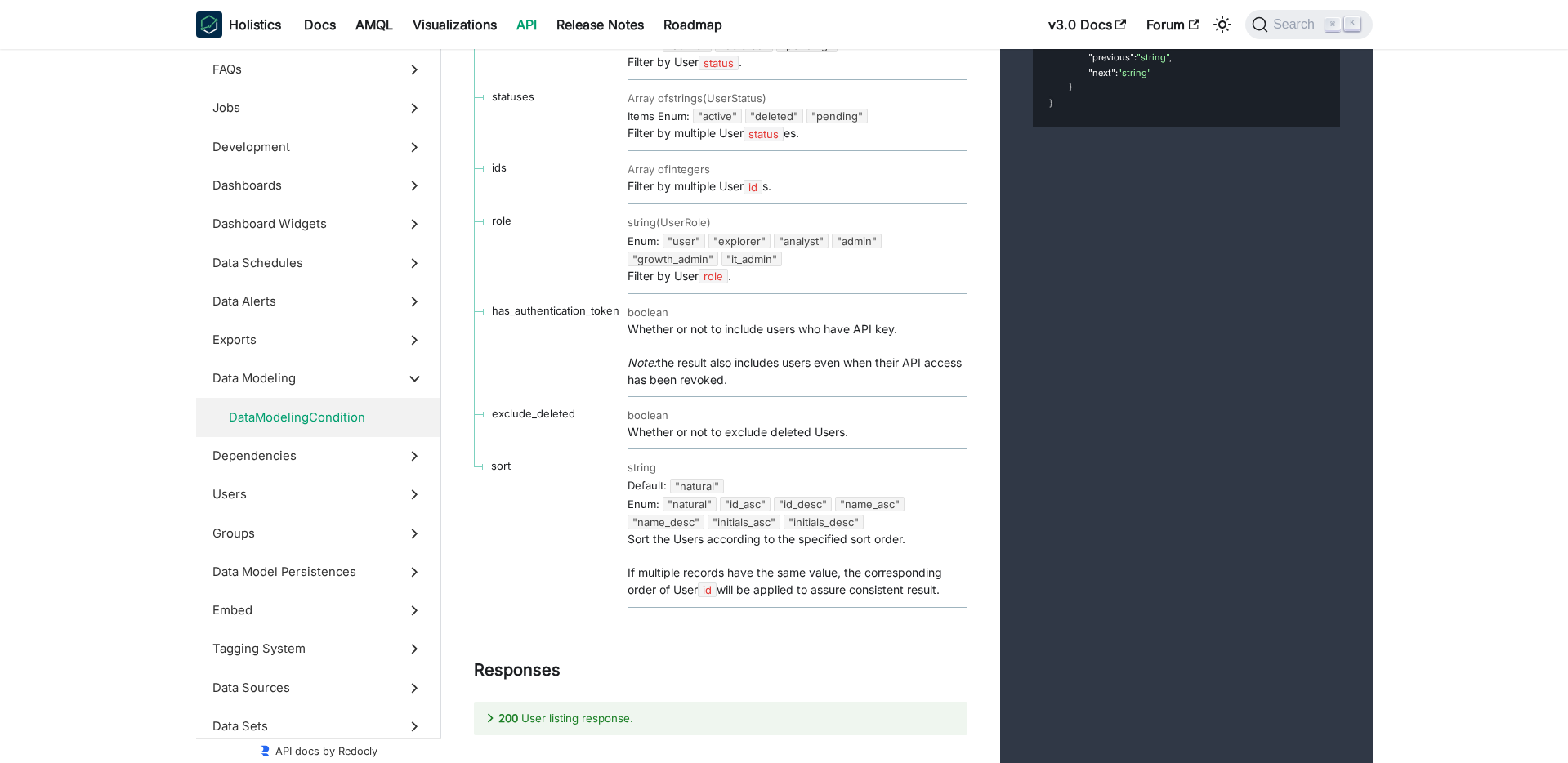
scroll to position [47723, 0]
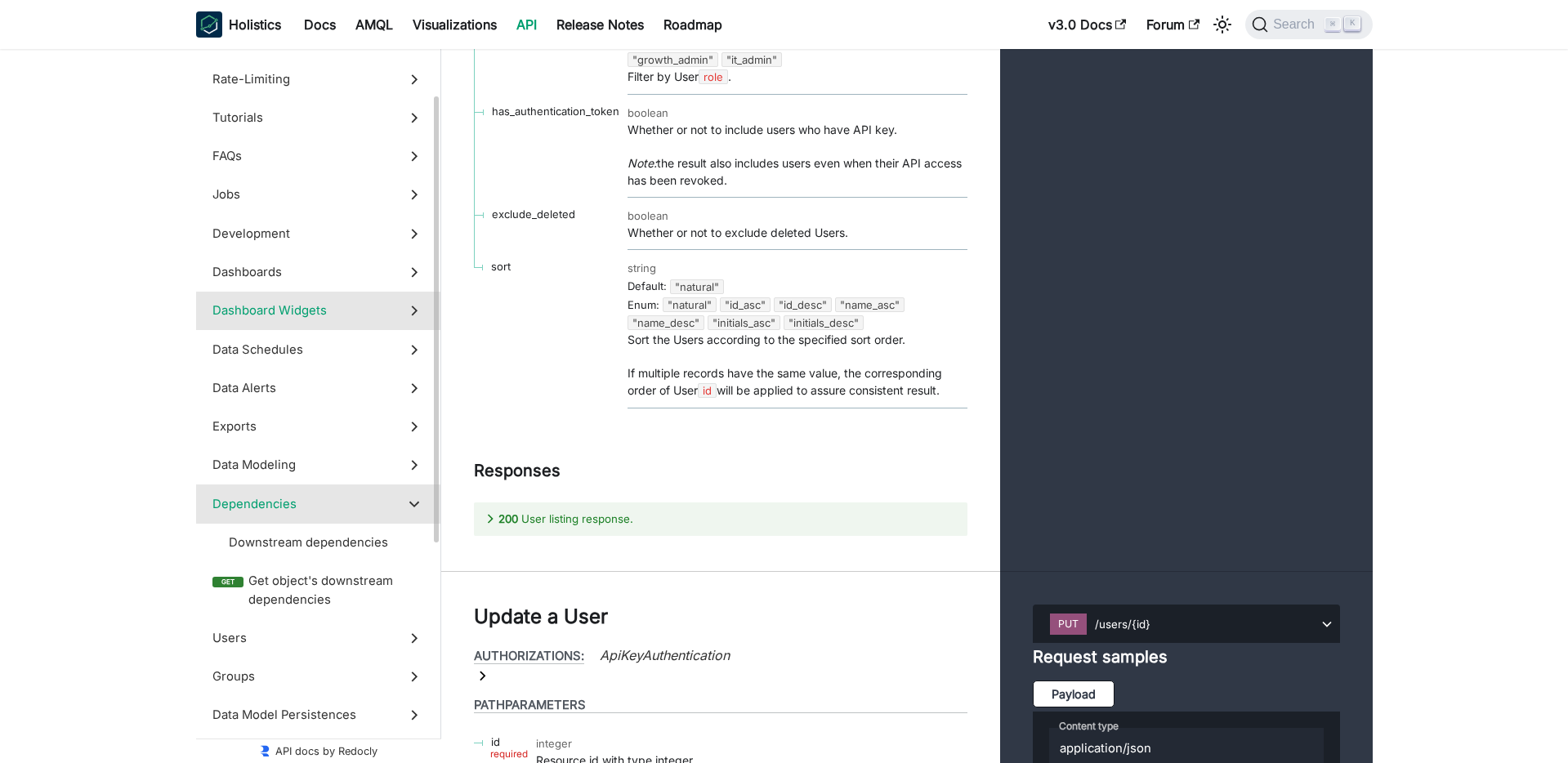
scroll to position [128, 0]
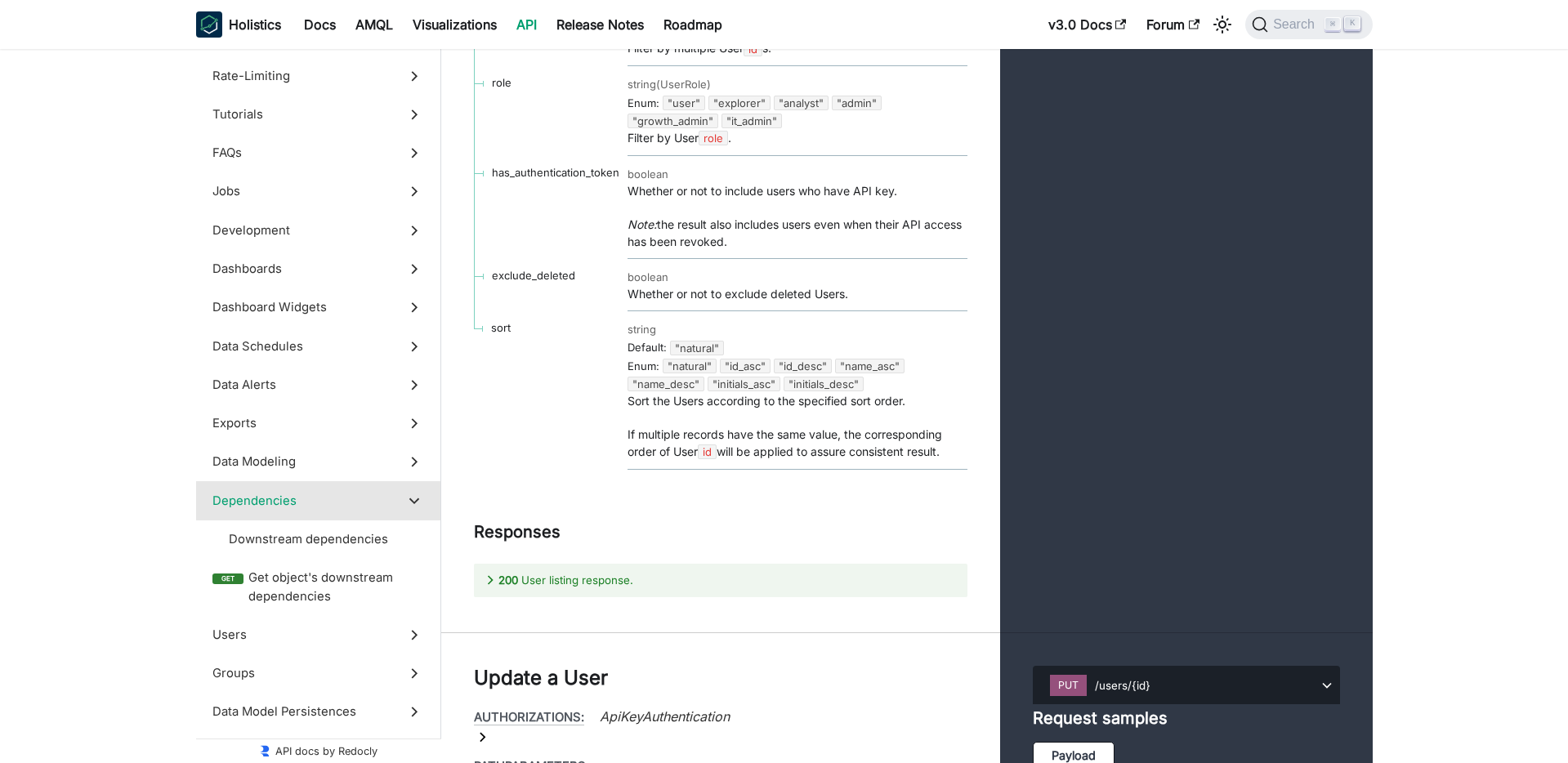
scroll to position [47852, 0]
